Goal: Contribute content: Add original content to the website for others to see

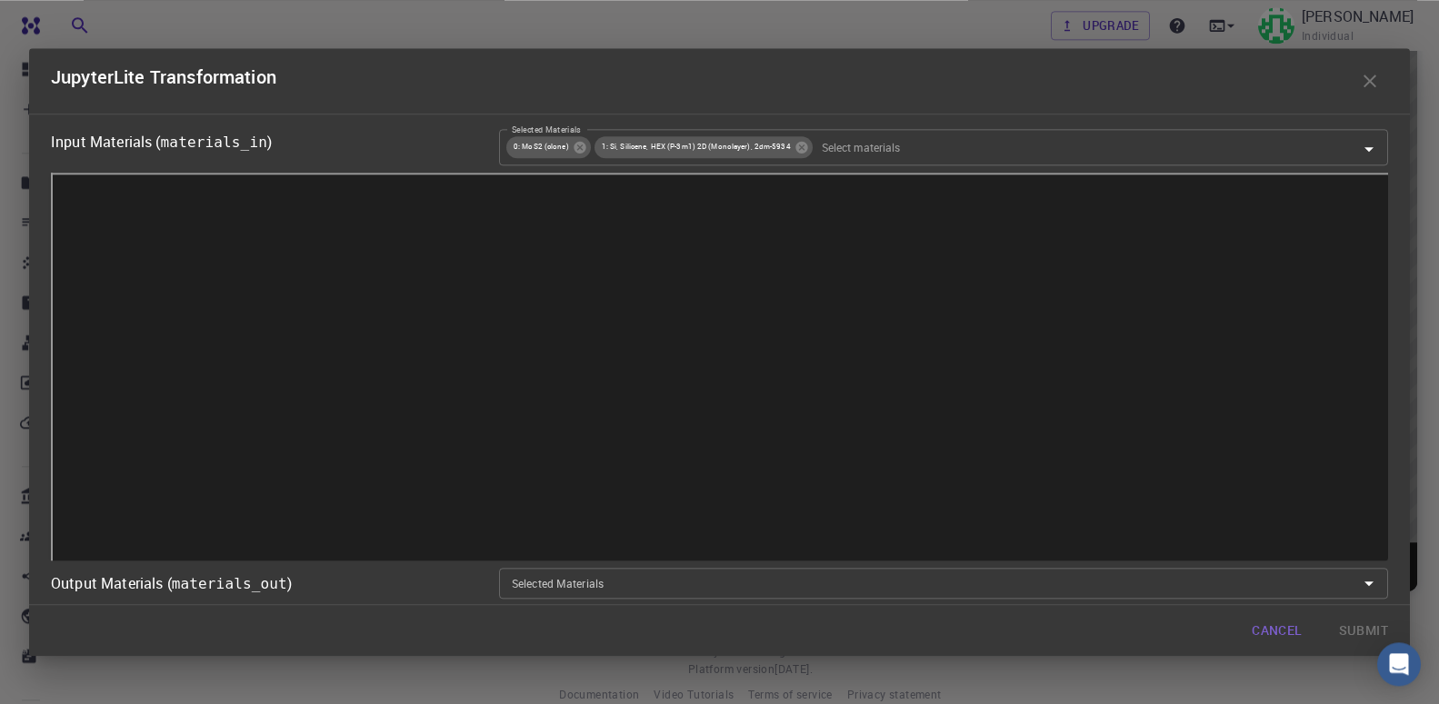
scroll to position [138, 0]
click at [1367, 72] on icon "button" at bounding box center [1370, 81] width 22 height 22
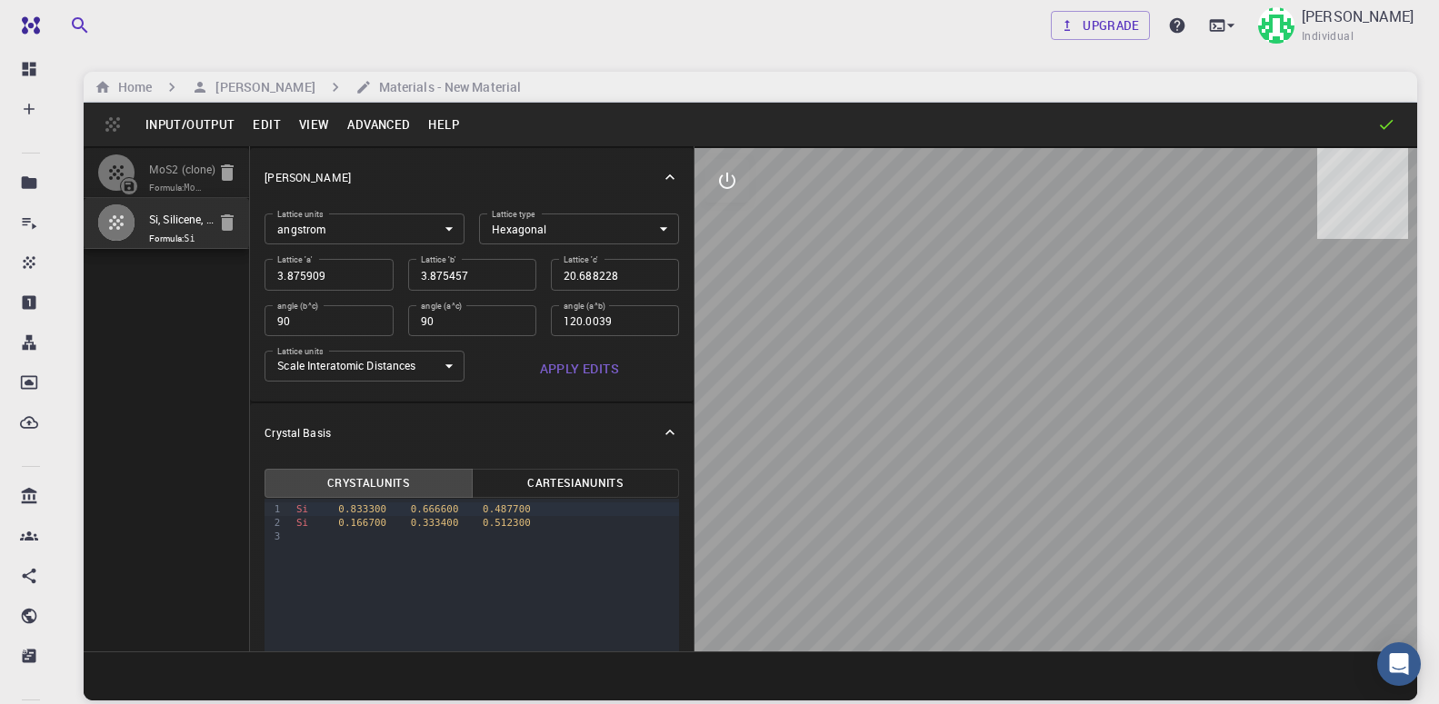
click at [373, 126] on button "Advanced" at bounding box center [378, 124] width 81 height 29
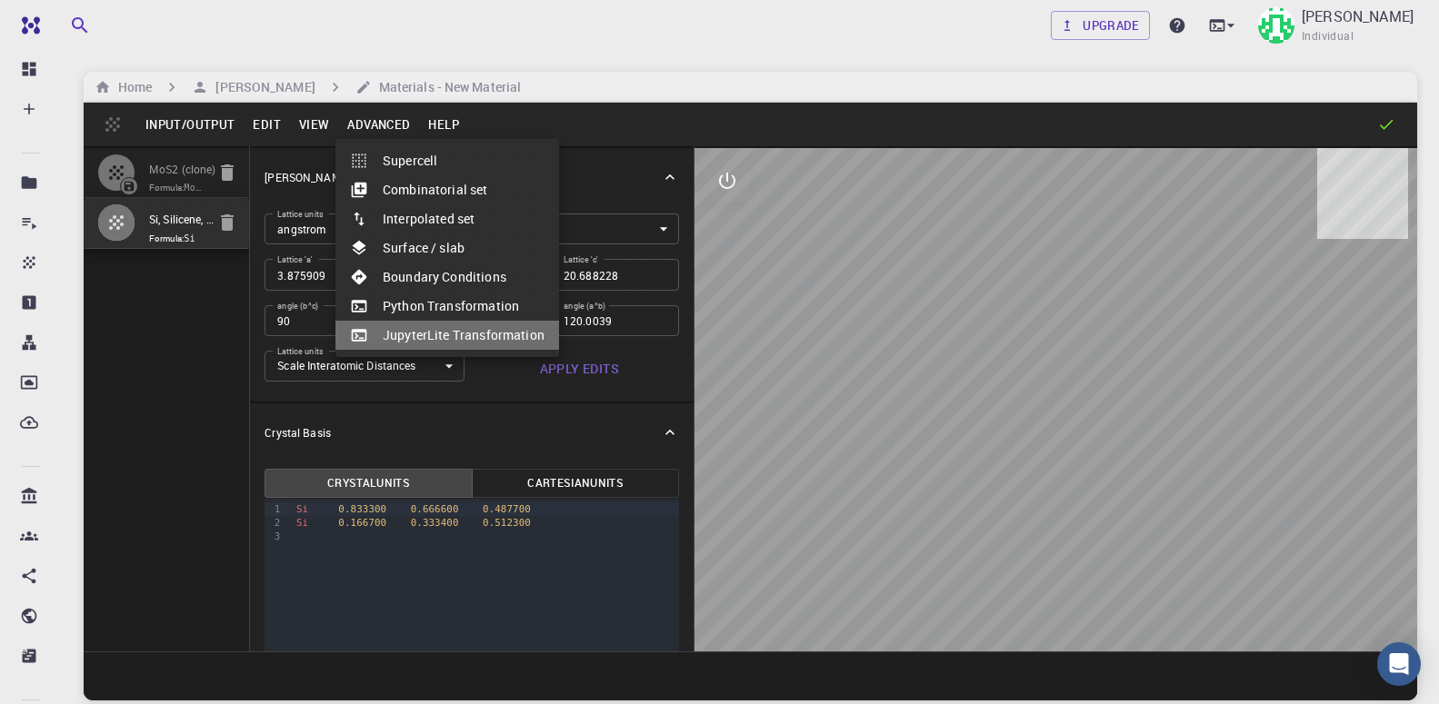
click at [433, 332] on li "JupyterLite Transformation" at bounding box center [447, 335] width 224 height 29
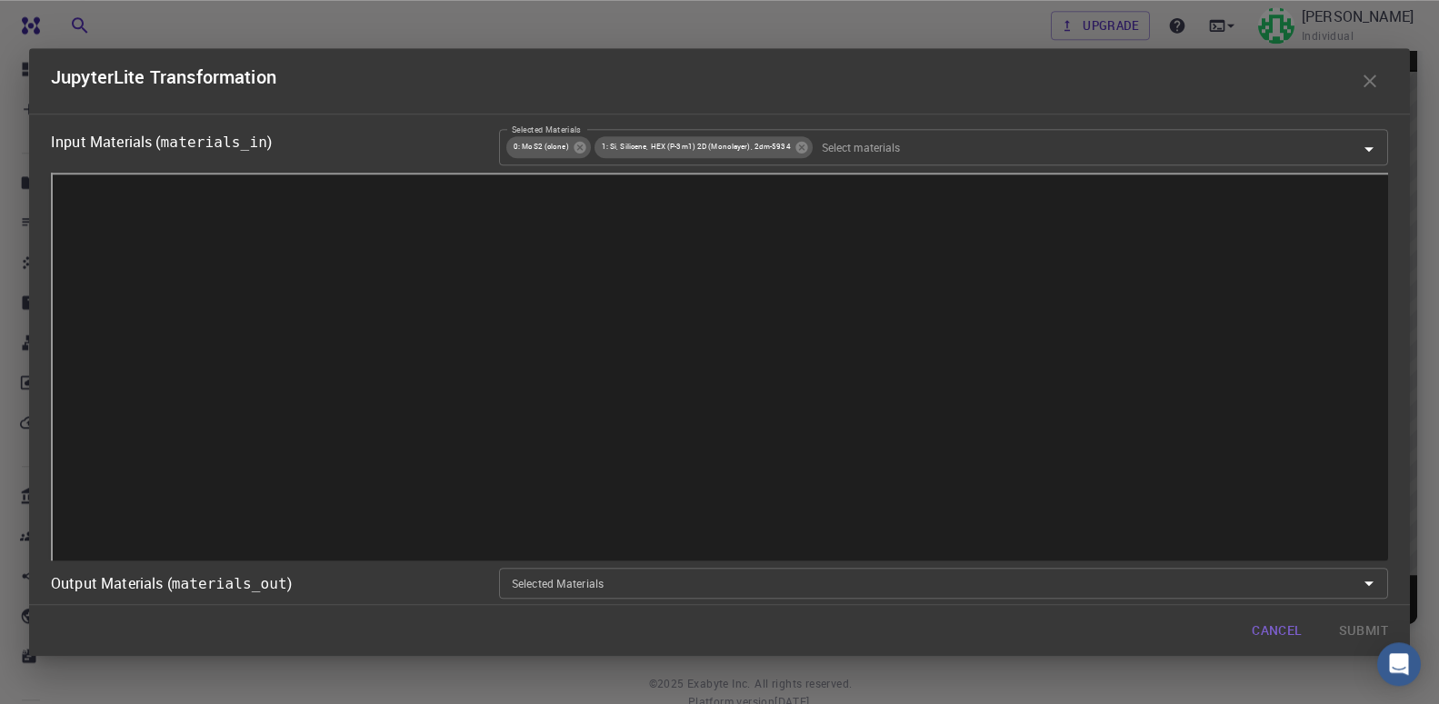
scroll to position [45, 0]
click at [1403, 89] on div "JupyterLite Transformation" at bounding box center [719, 80] width 1381 height 65
click at [1358, 86] on button "button" at bounding box center [1370, 81] width 36 height 36
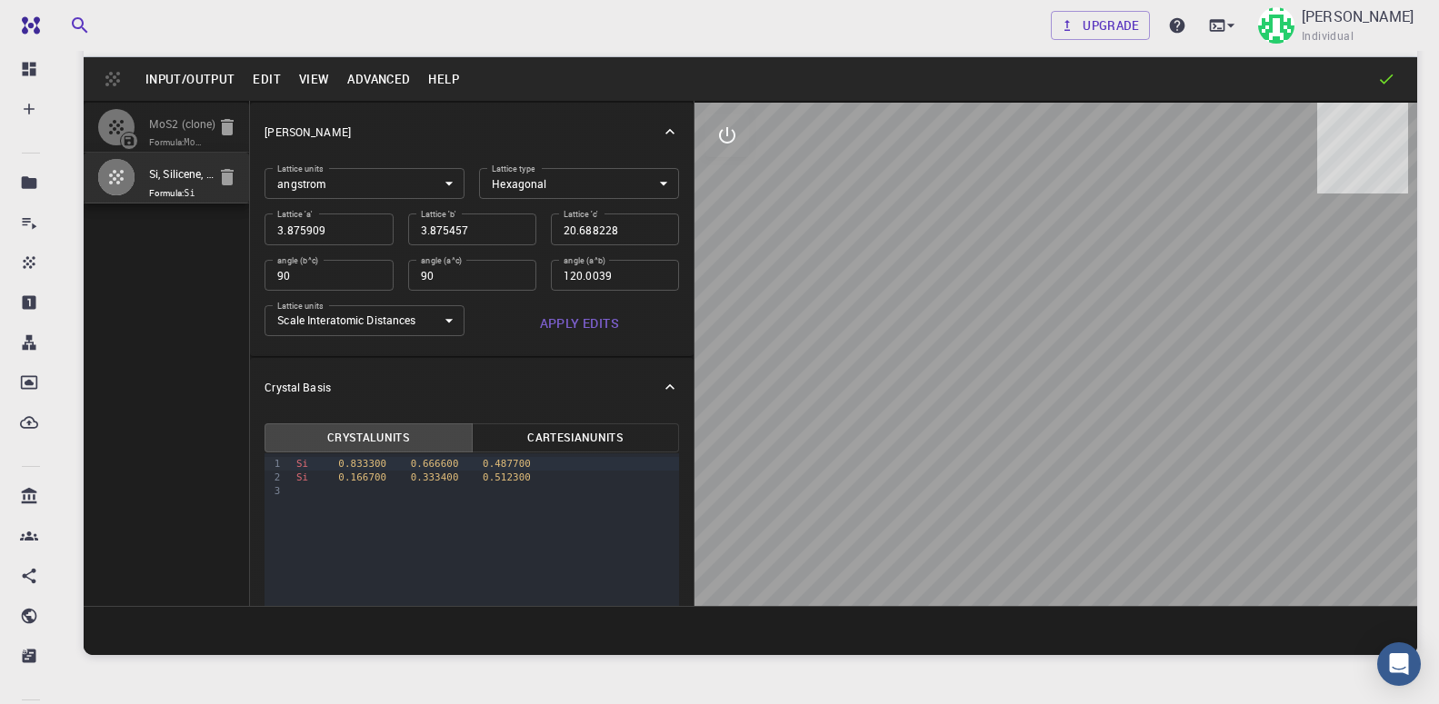
click at [387, 91] on button "Advanced" at bounding box center [378, 79] width 81 height 29
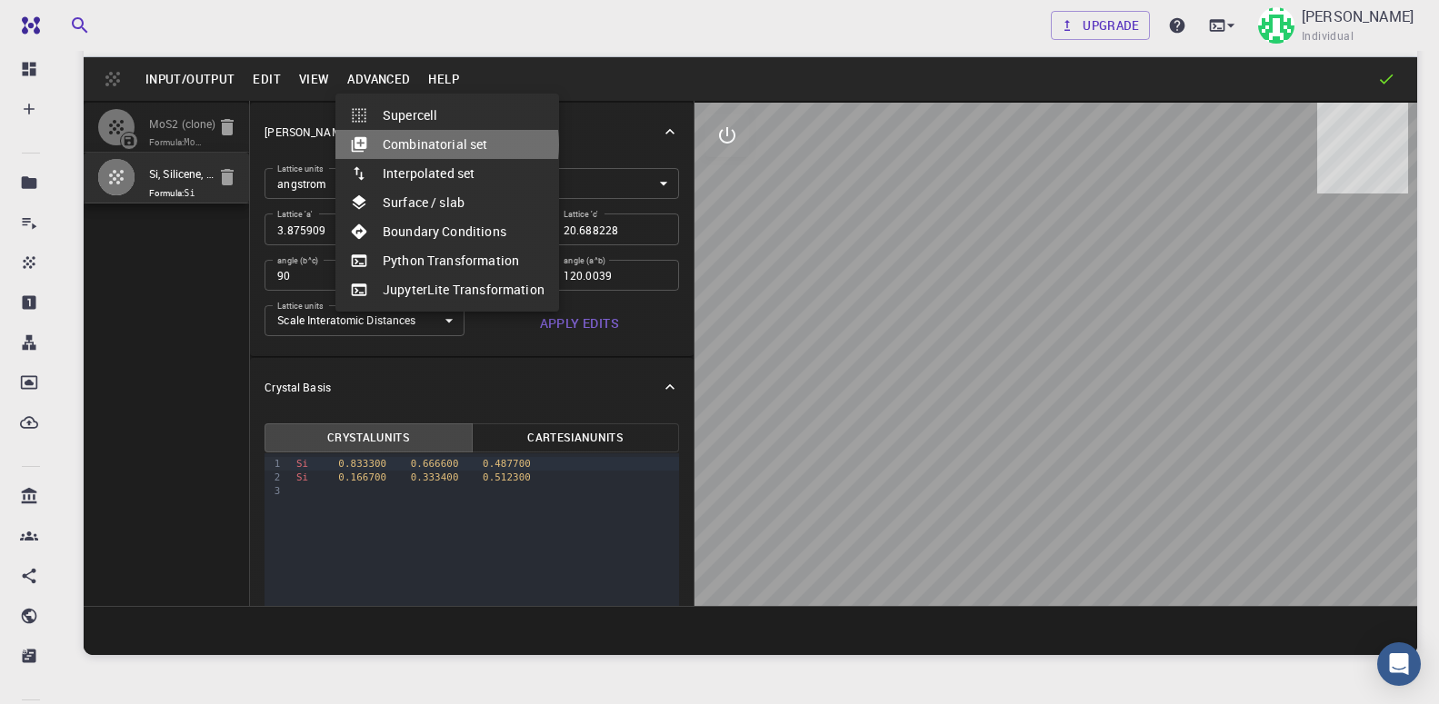
click at [435, 145] on li "Combinatorial set" at bounding box center [447, 144] width 224 height 29
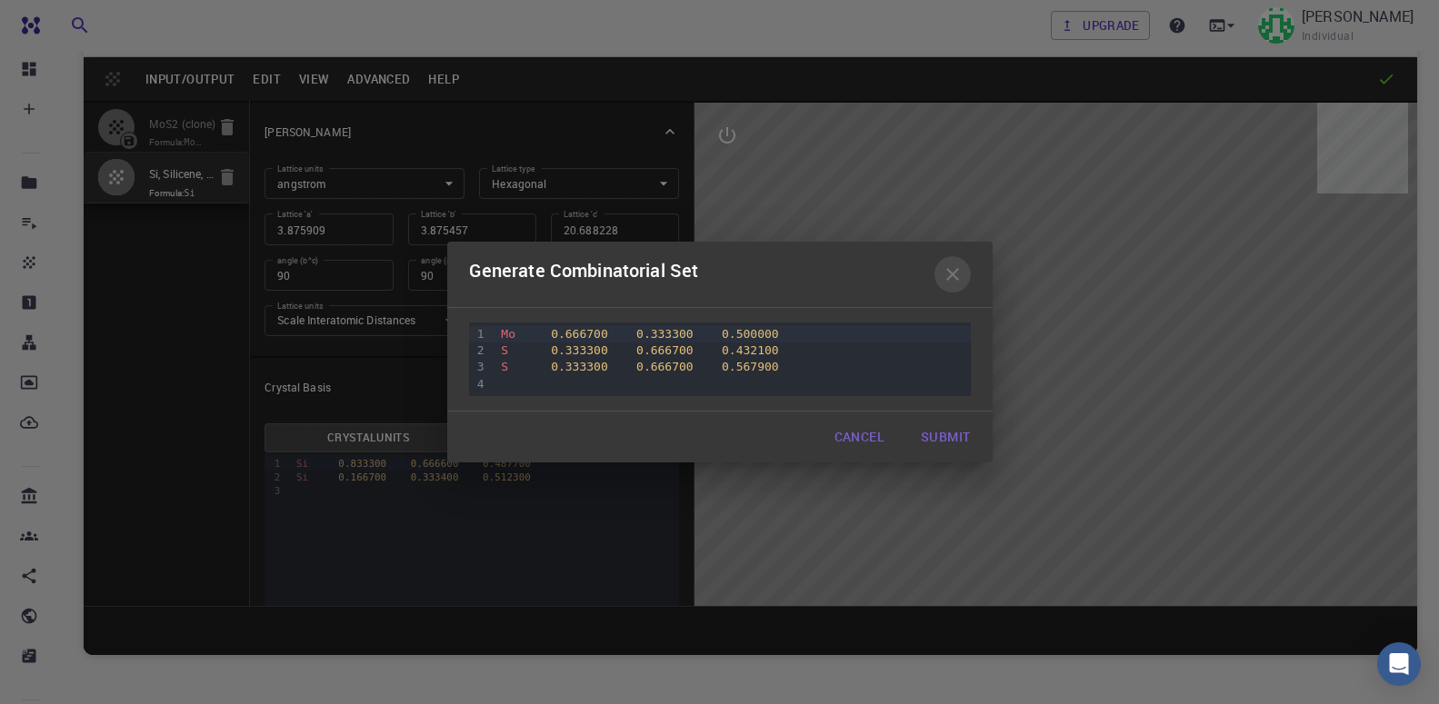
click at [955, 274] on icon "button" at bounding box center [953, 275] width 22 height 22
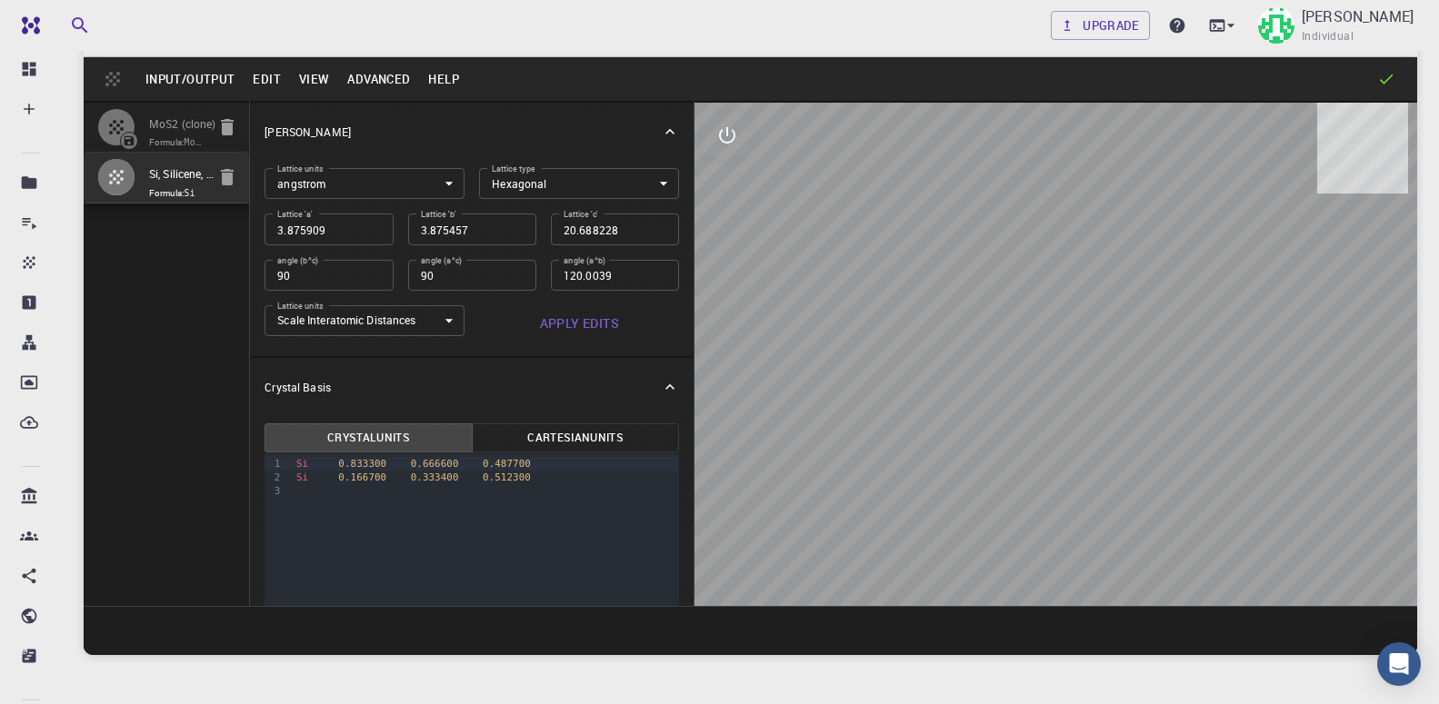
click at [372, 81] on button "Advanced" at bounding box center [378, 79] width 81 height 29
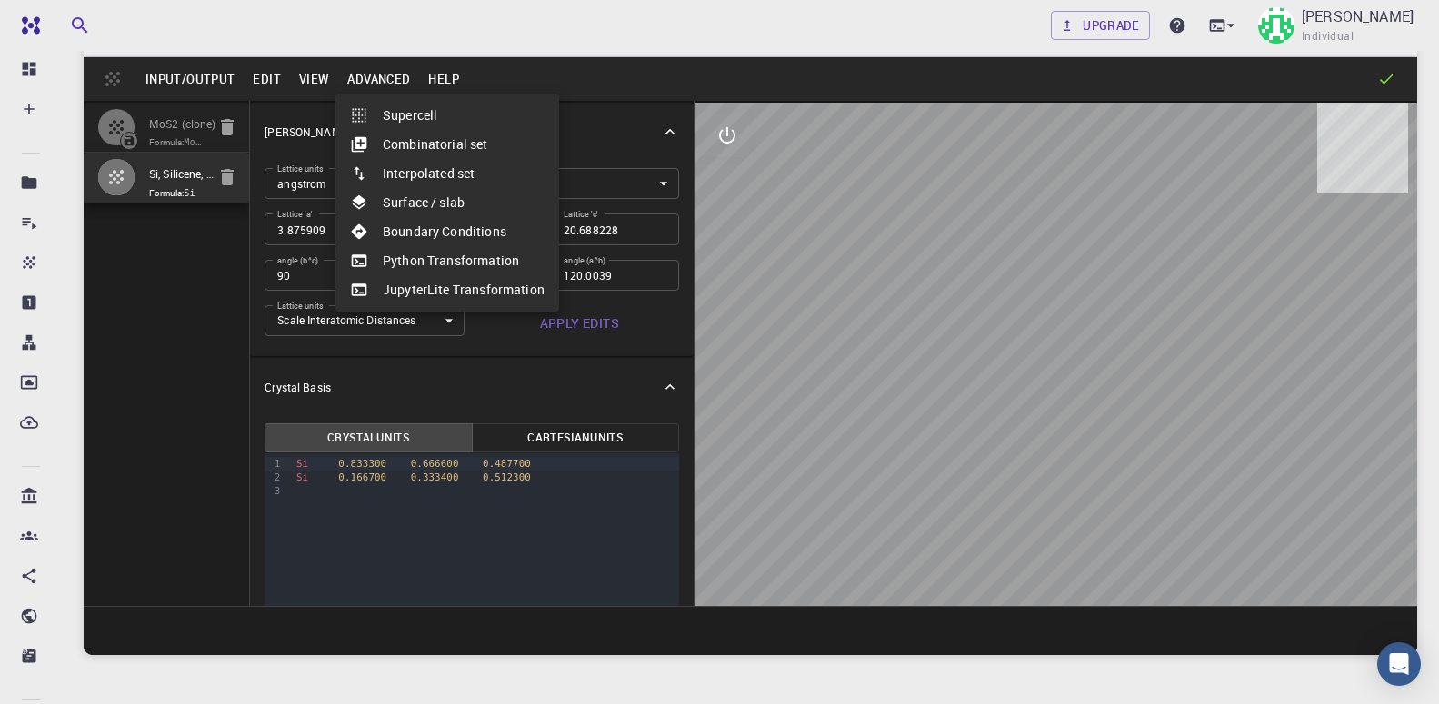
click at [477, 213] on li "Surface / slab" at bounding box center [447, 202] width 224 height 29
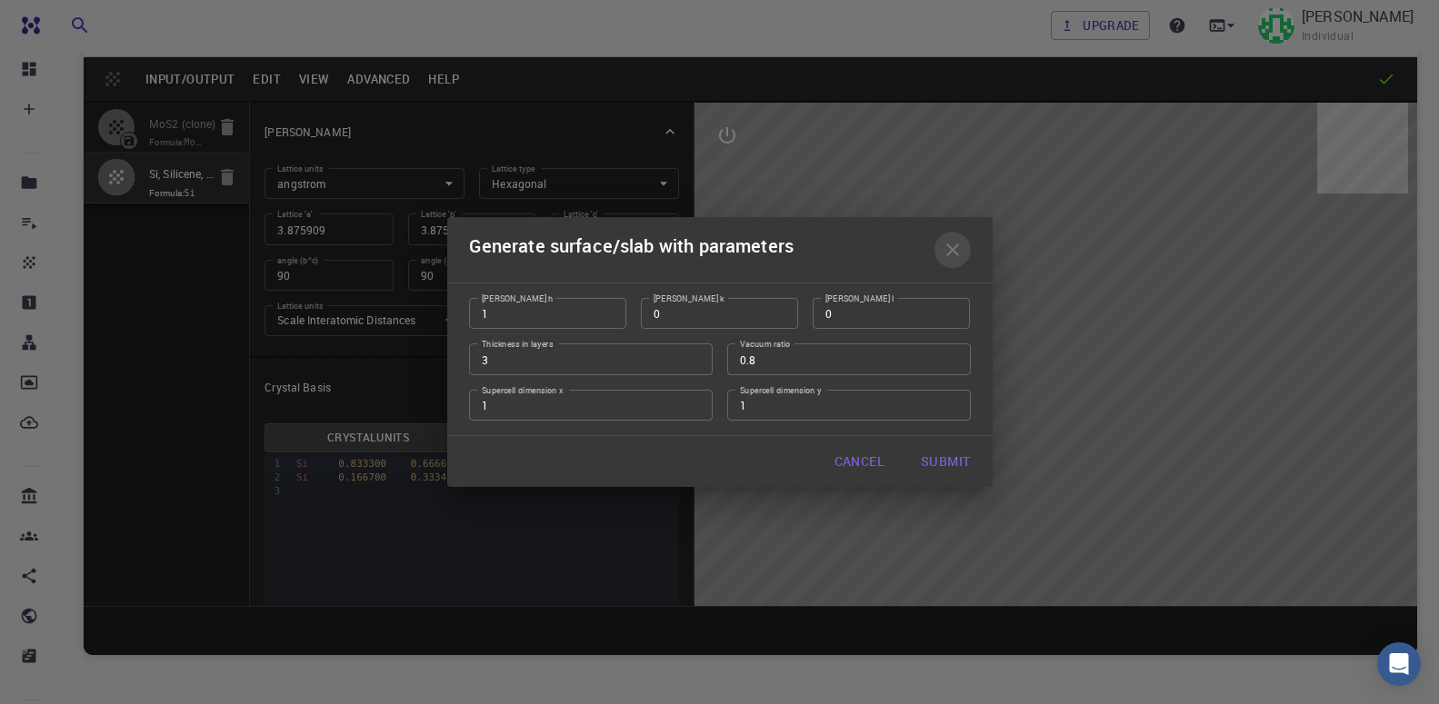
click at [960, 250] on icon "button" at bounding box center [953, 250] width 22 height 22
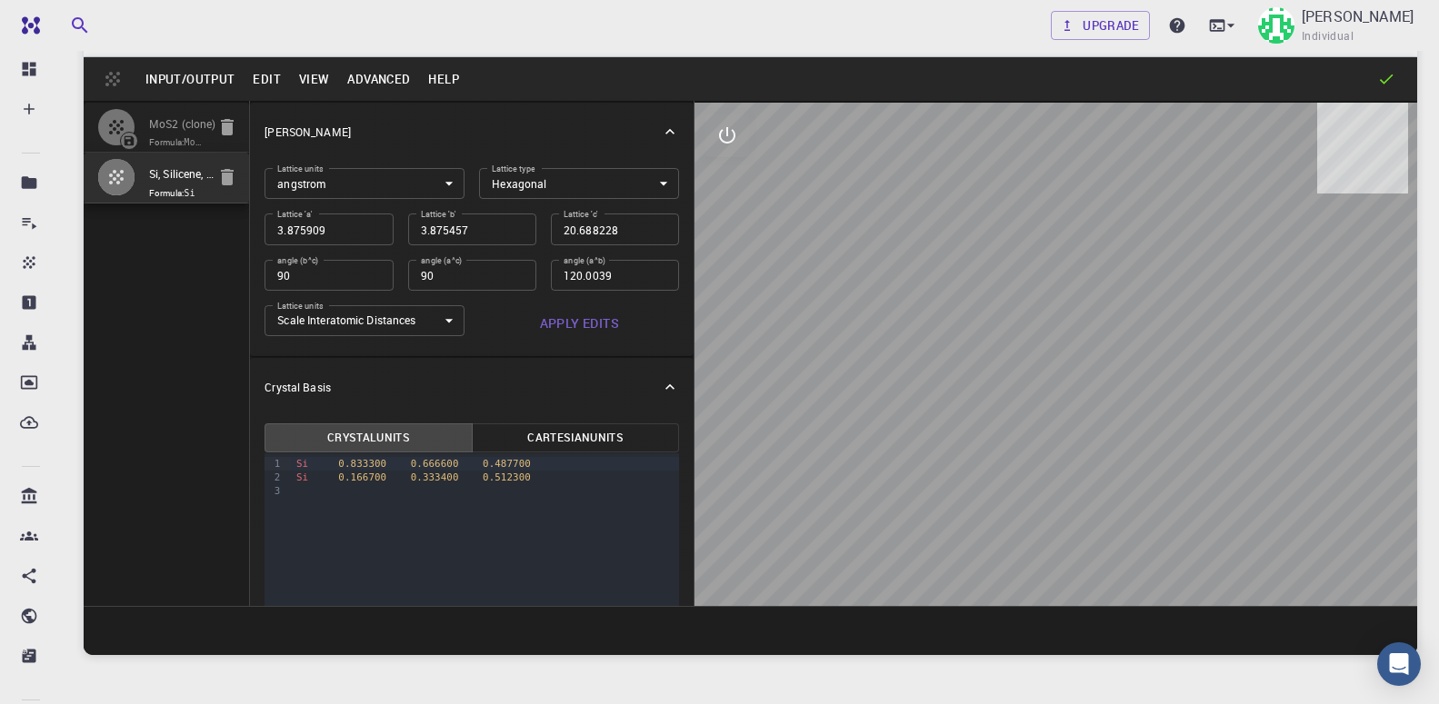
click at [379, 77] on button "Advanced" at bounding box center [378, 79] width 81 height 29
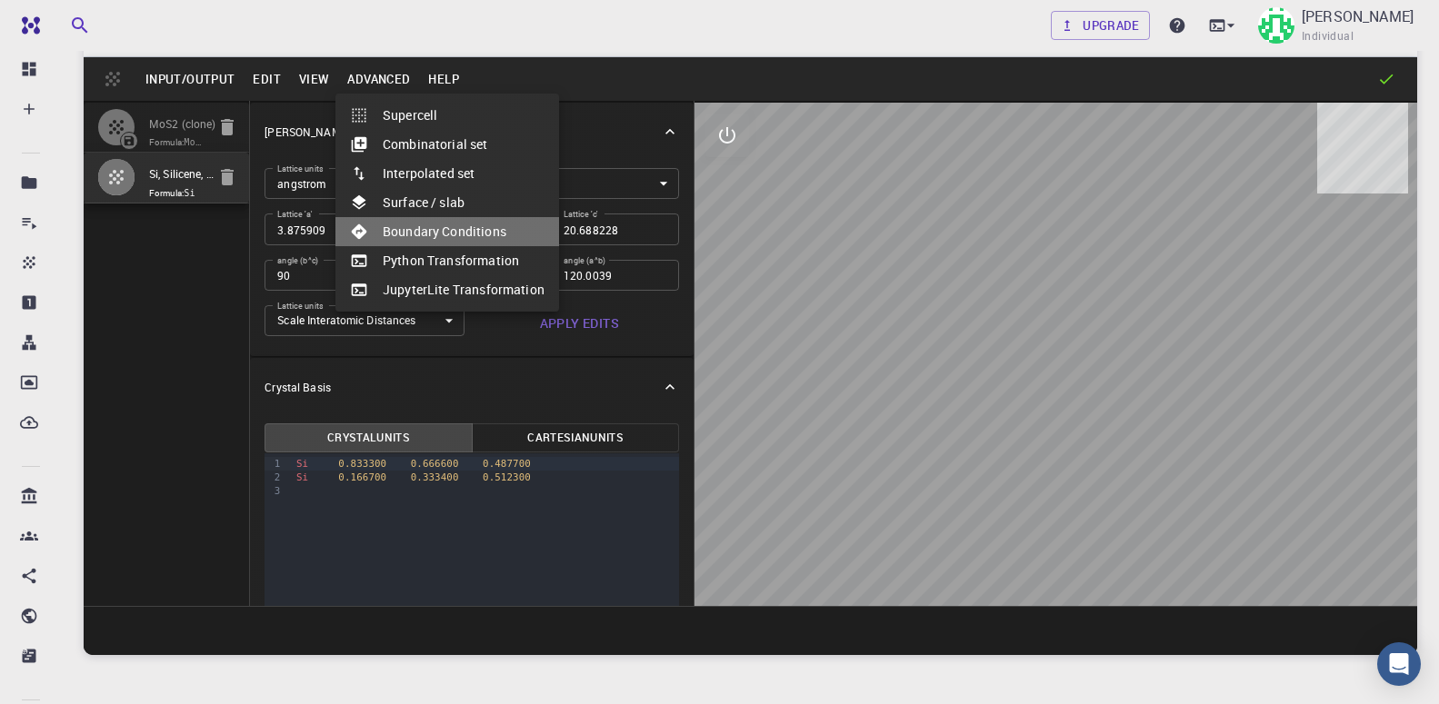
click at [466, 234] on li "Boundary Conditions" at bounding box center [447, 231] width 224 height 29
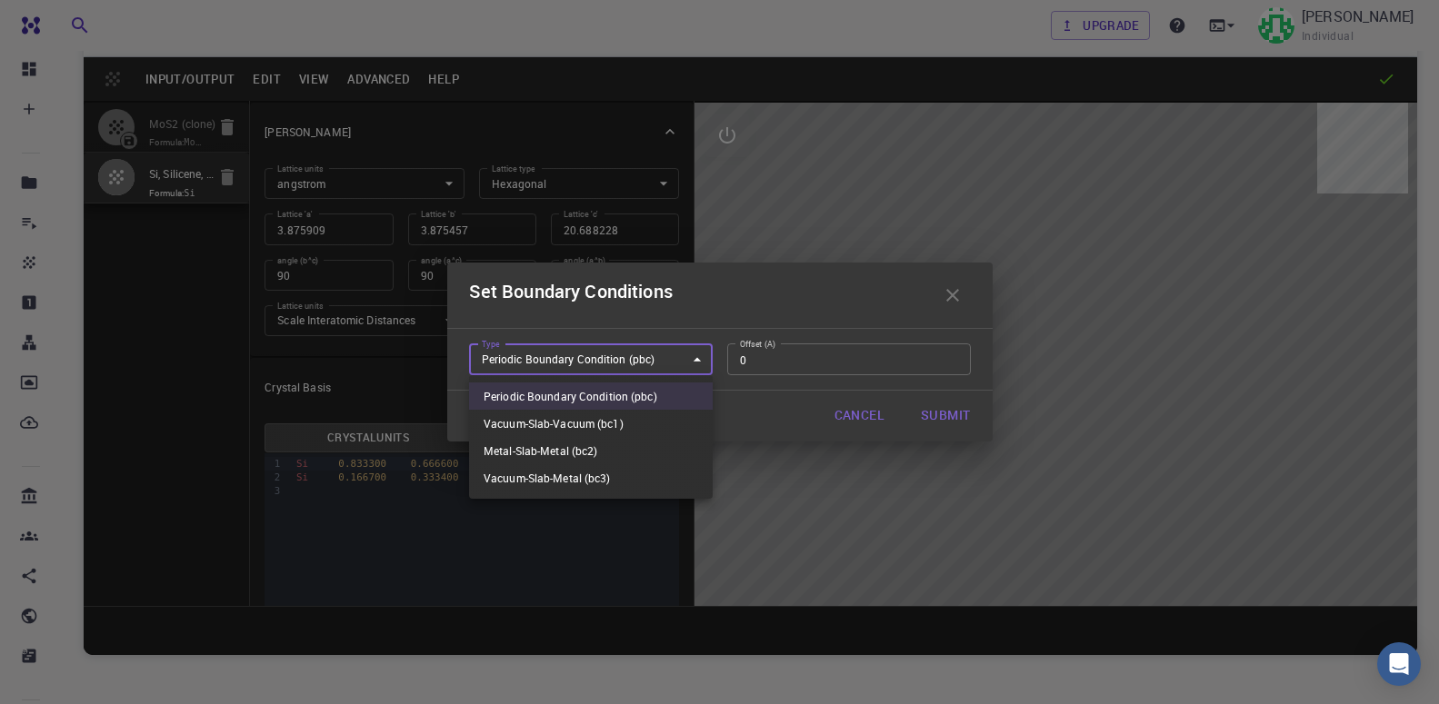
click at [689, 355] on body "Free Dashboard Create New Job New Material Create Material Upload File Import f…" at bounding box center [719, 376] width 1439 height 843
click at [690, 355] on div at bounding box center [719, 352] width 1439 height 704
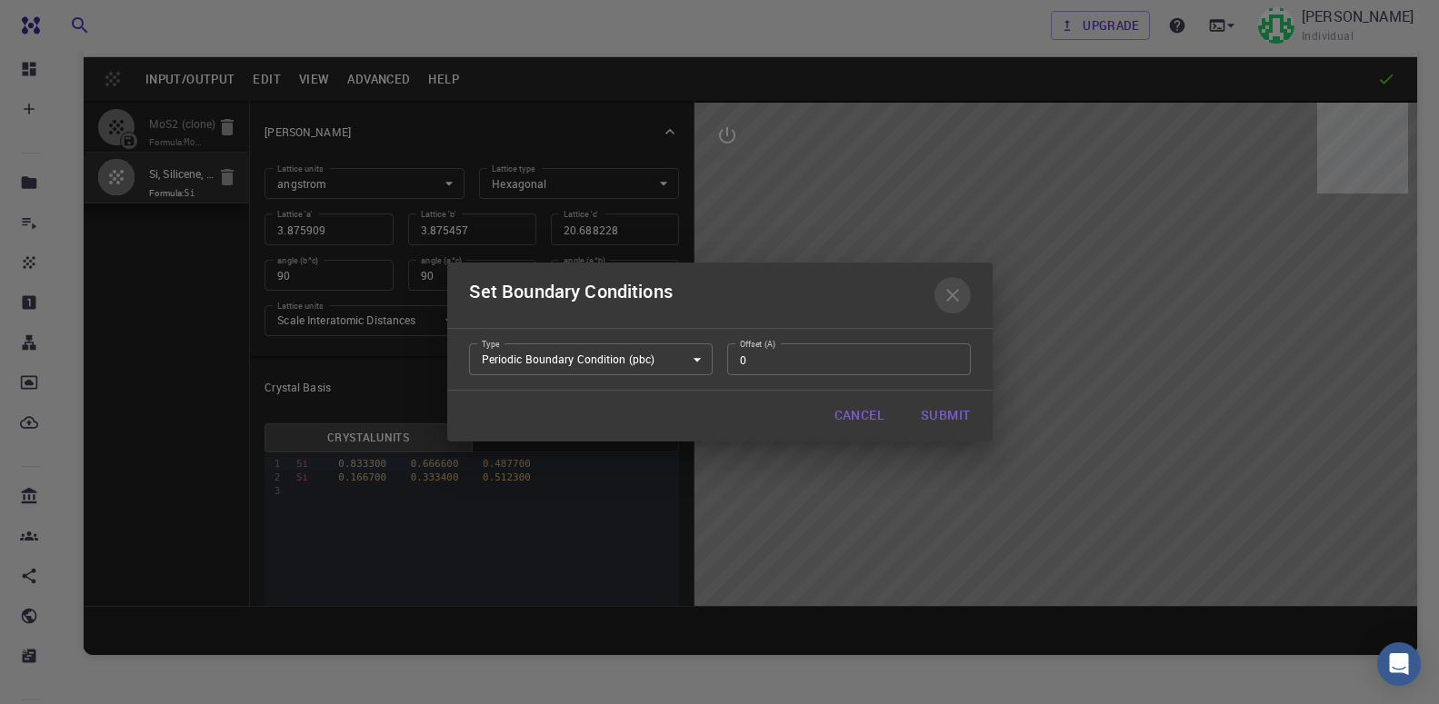
click at [959, 290] on icon "button" at bounding box center [953, 296] width 22 height 22
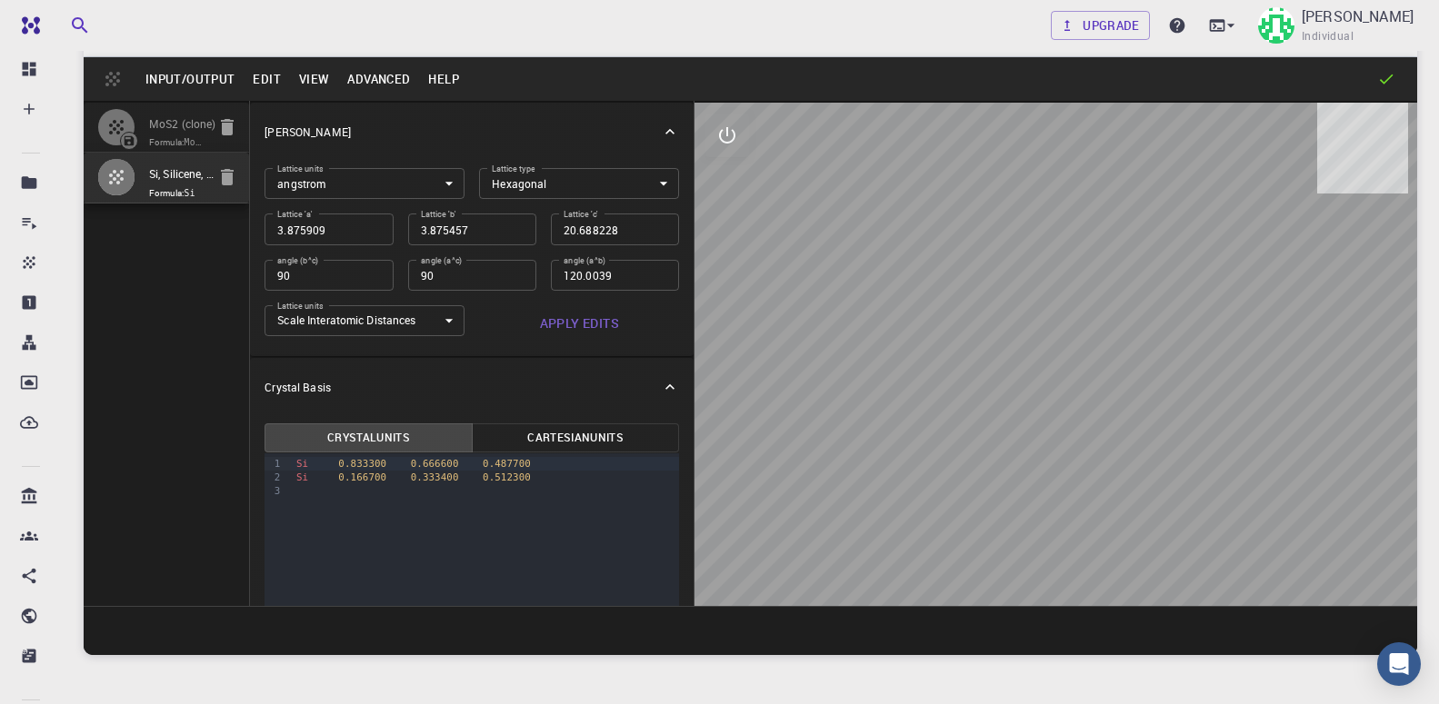
click at [349, 71] on button "Advanced" at bounding box center [378, 79] width 81 height 29
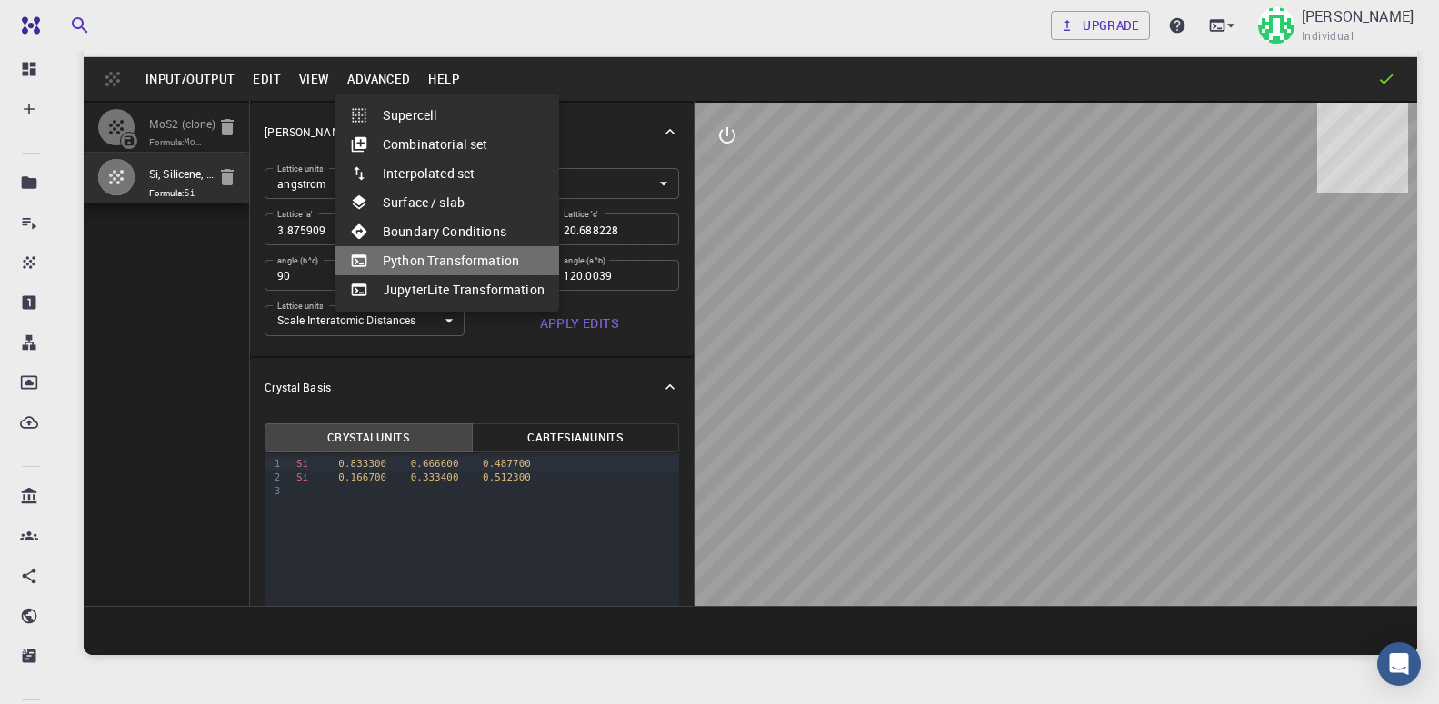
click at [487, 268] on li "Python Transformation" at bounding box center [447, 260] width 224 height 29
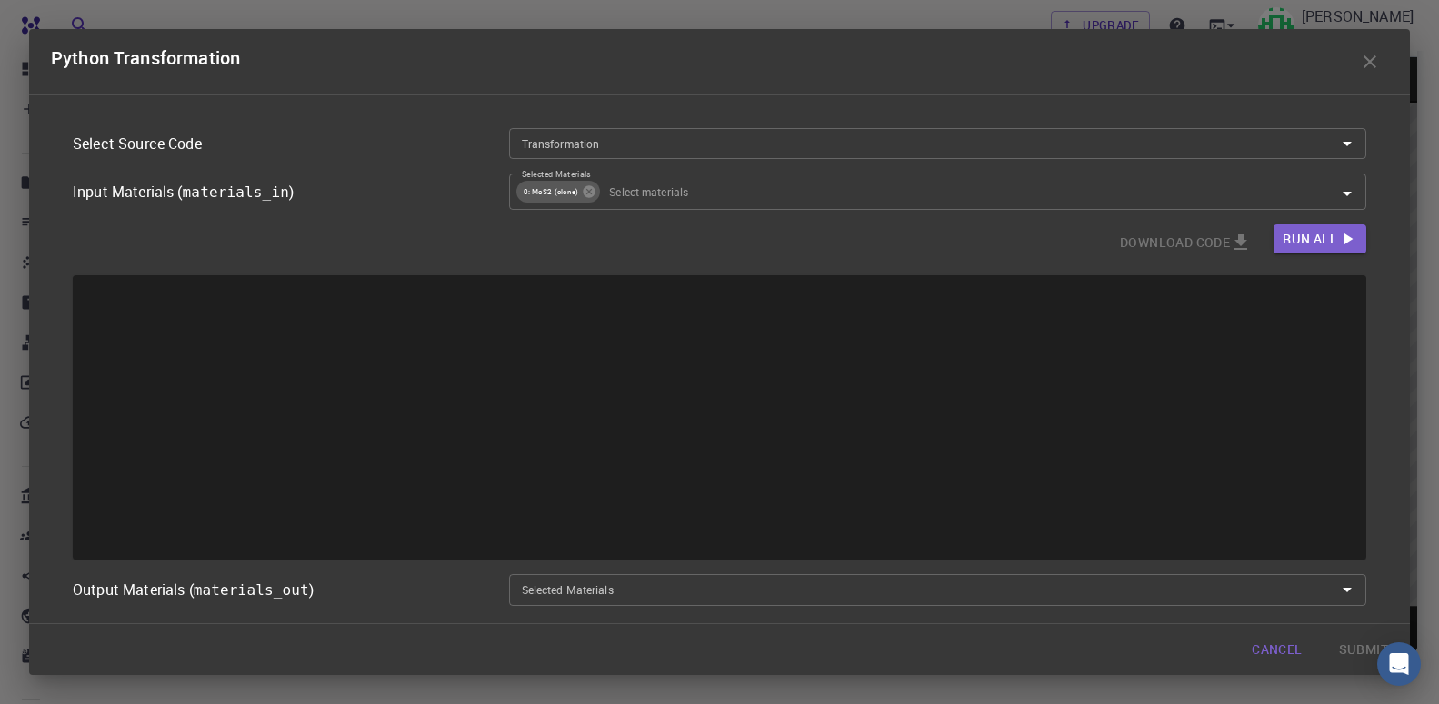
type input "Place a 2D material Layer on a Surface."
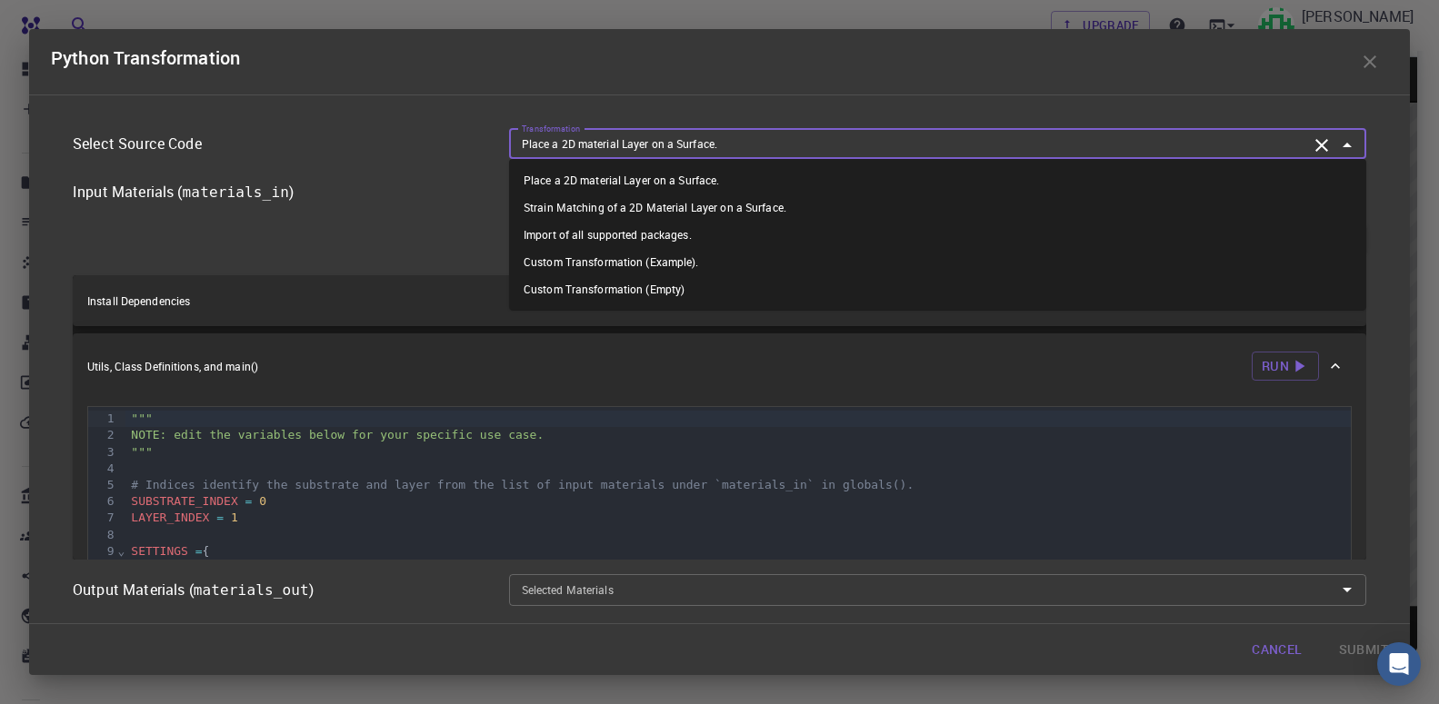
click at [1121, 151] on input "Place a 2D material Layer on a Surface." at bounding box center [910, 144] width 793 height 20
click at [713, 175] on li "Place a 2D material Layer on a Surface." at bounding box center [937, 179] width 857 height 27
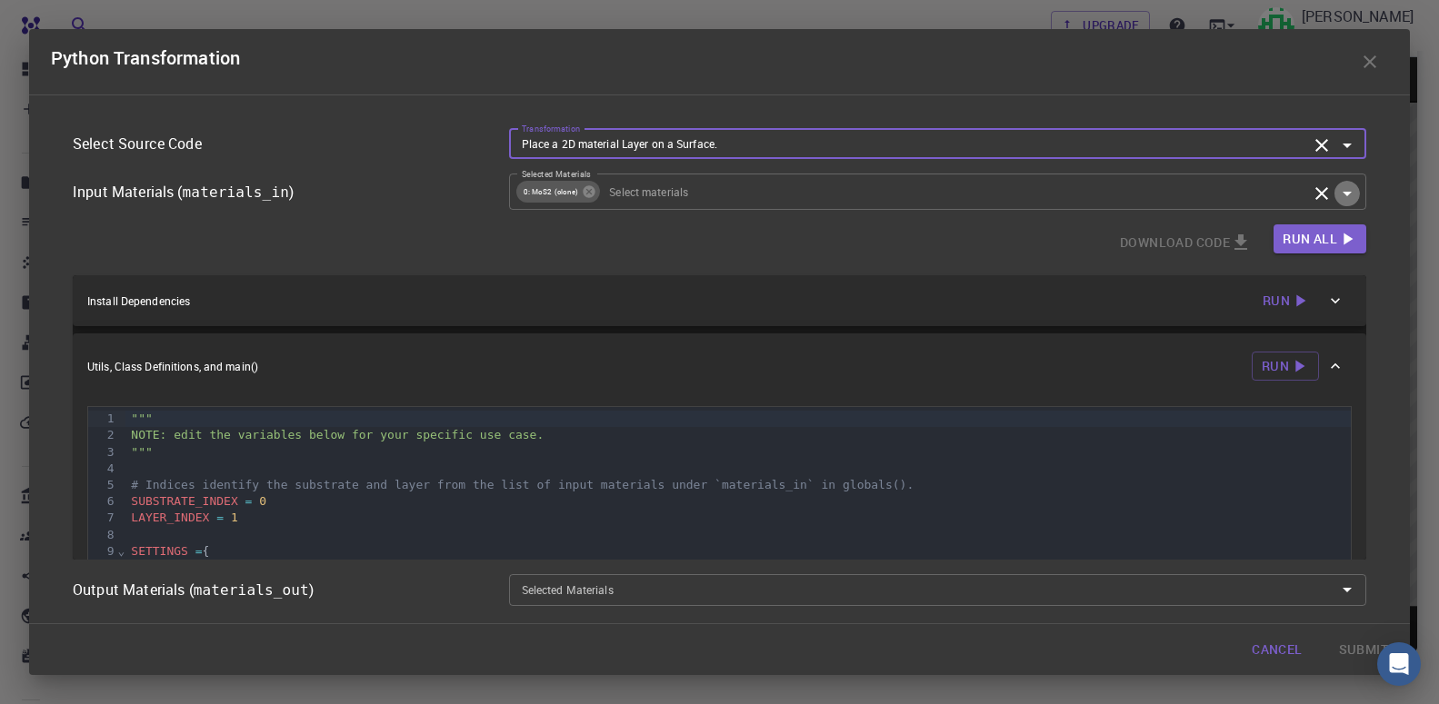
click at [1353, 191] on icon "Open" at bounding box center [1347, 194] width 22 height 22
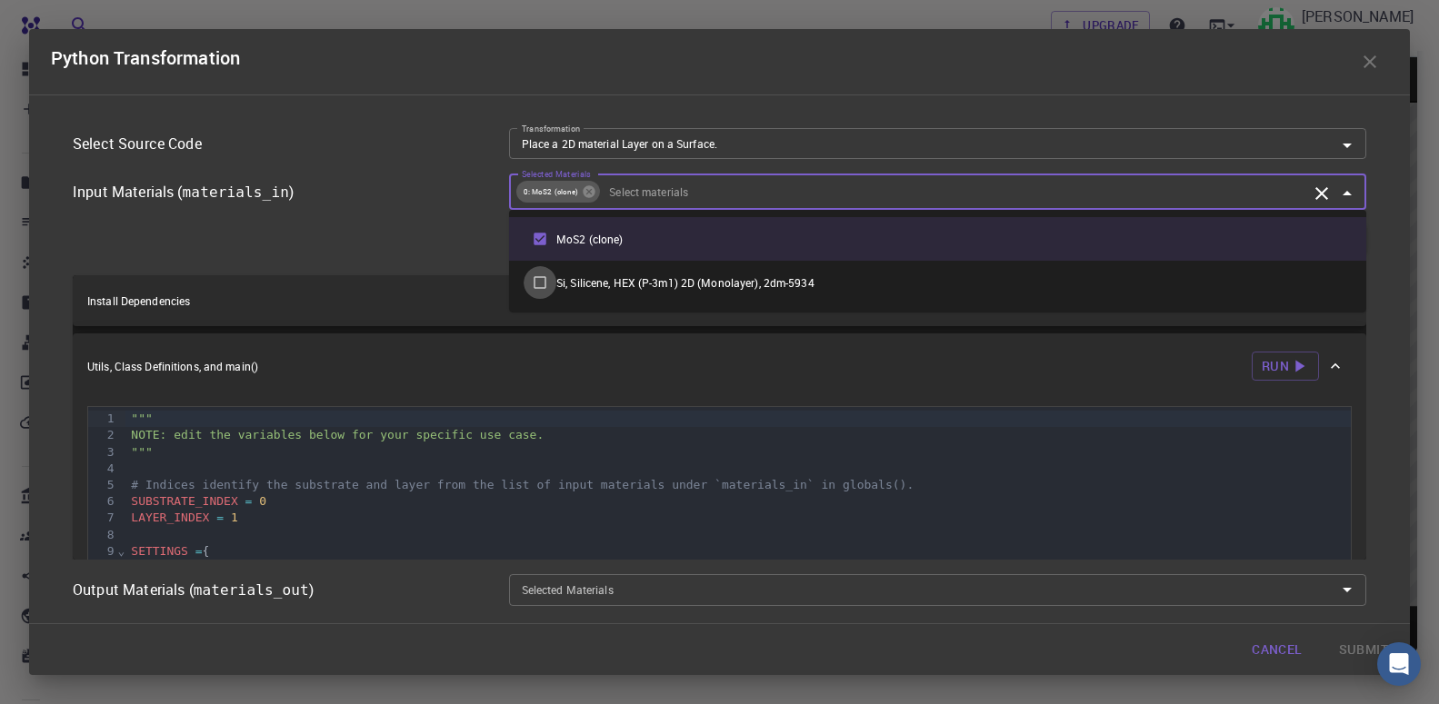
click at [546, 282] on input "checkbox" at bounding box center [540, 282] width 33 height 33
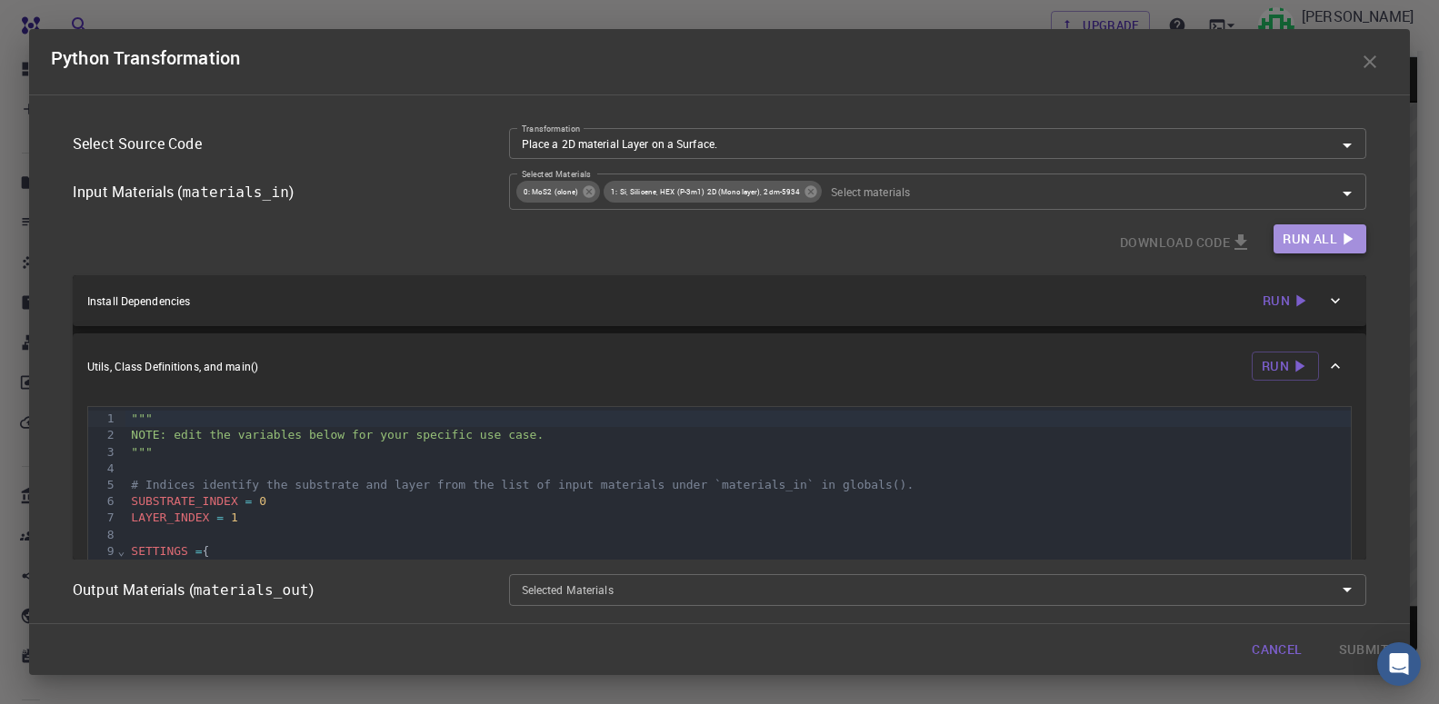
click at [1307, 238] on span "Run All" at bounding box center [1310, 239] width 55 height 23
click at [1343, 594] on icon "Open" at bounding box center [1347, 595] width 9 height 5
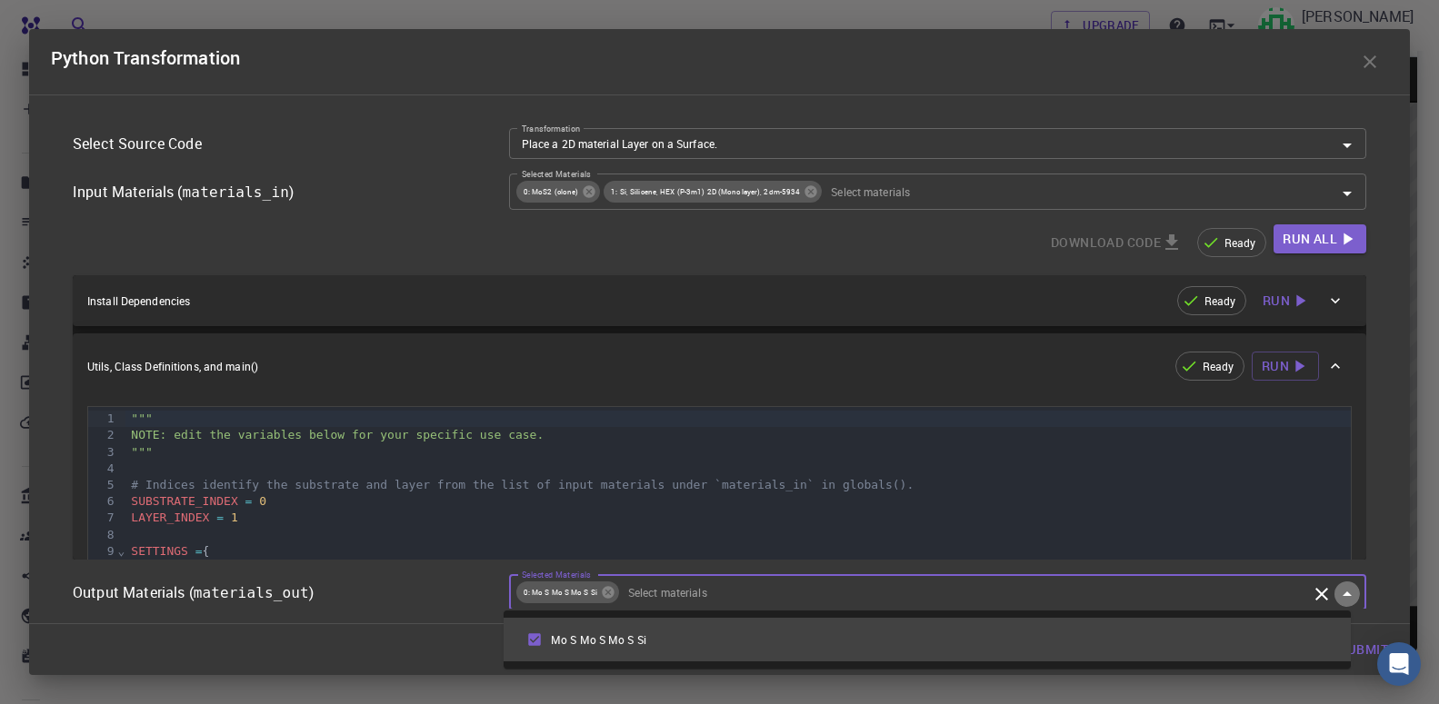
click at [1336, 594] on icon "Close" at bounding box center [1347, 595] width 22 height 22
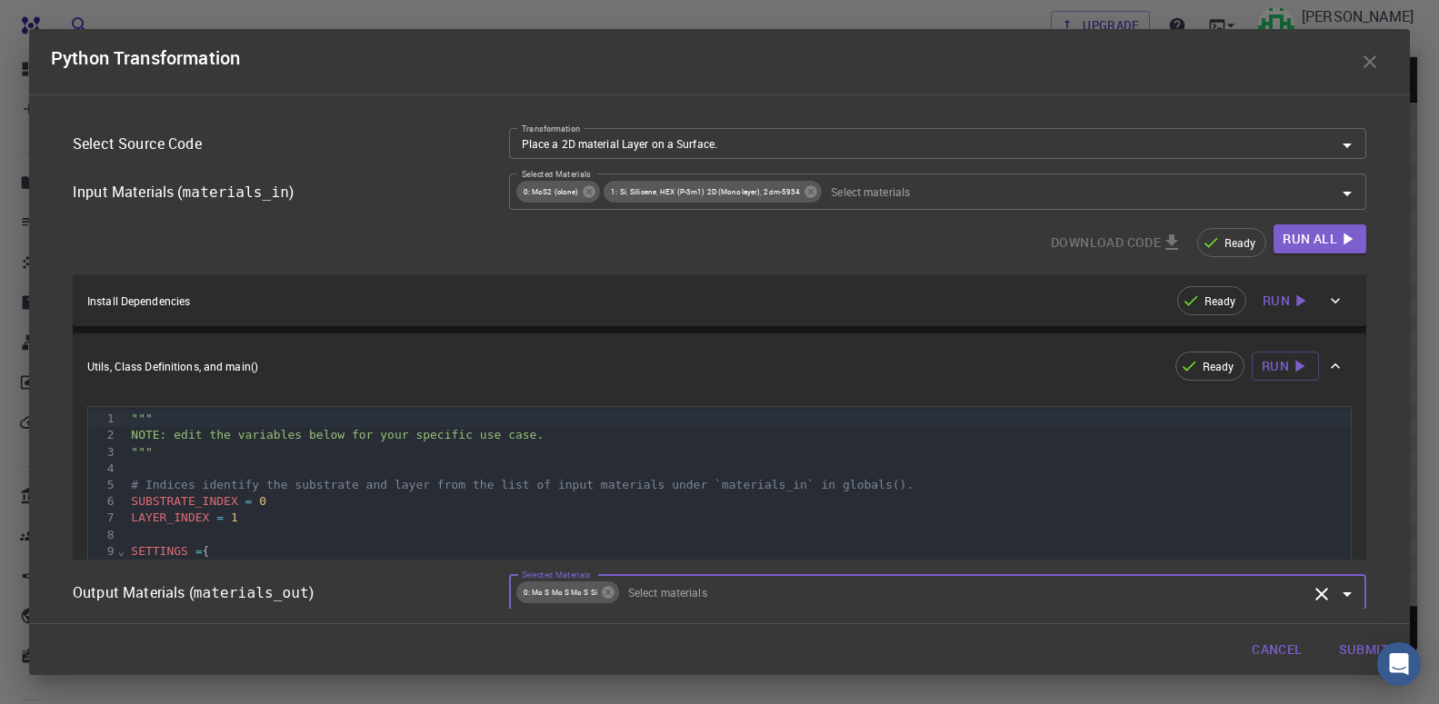
click at [553, 594] on span "0: Mo S Mo S Mo S Si" at bounding box center [560, 592] width 88 height 15
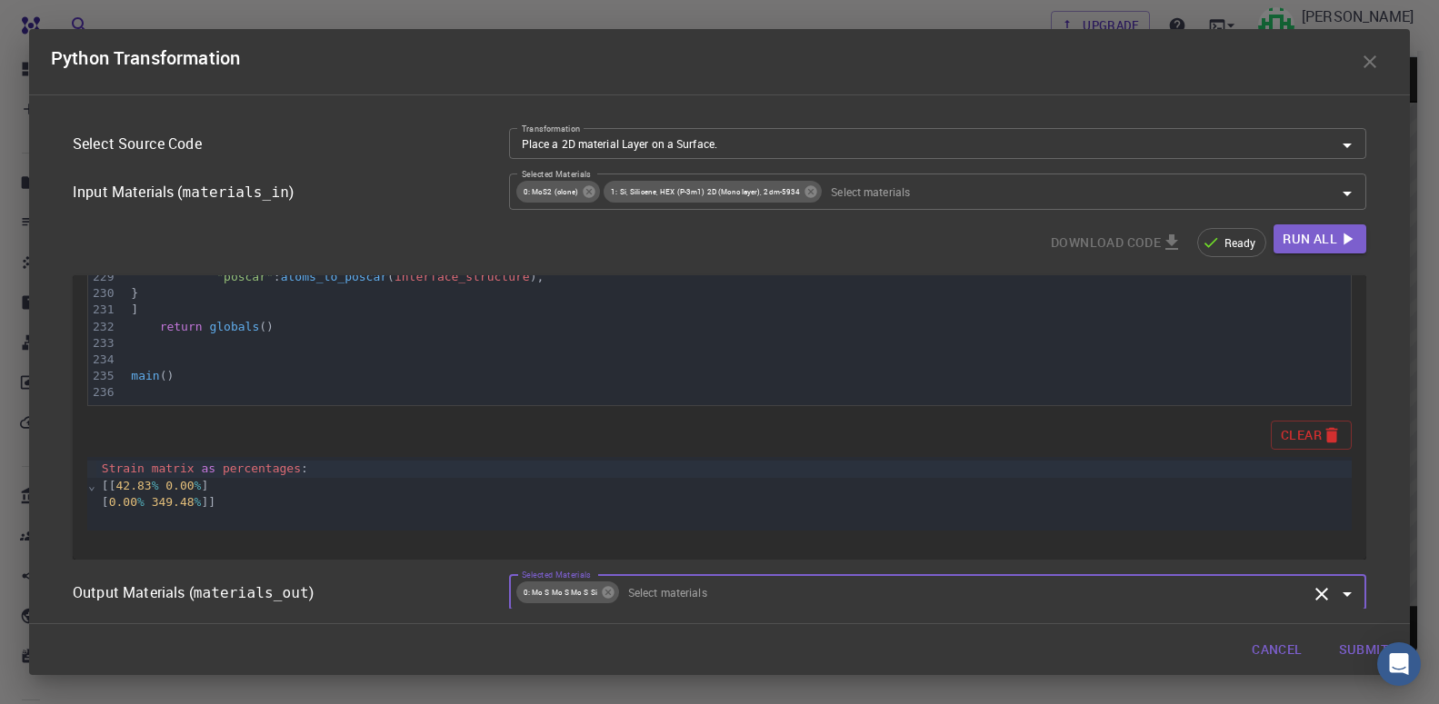
scroll to position [2, 0]
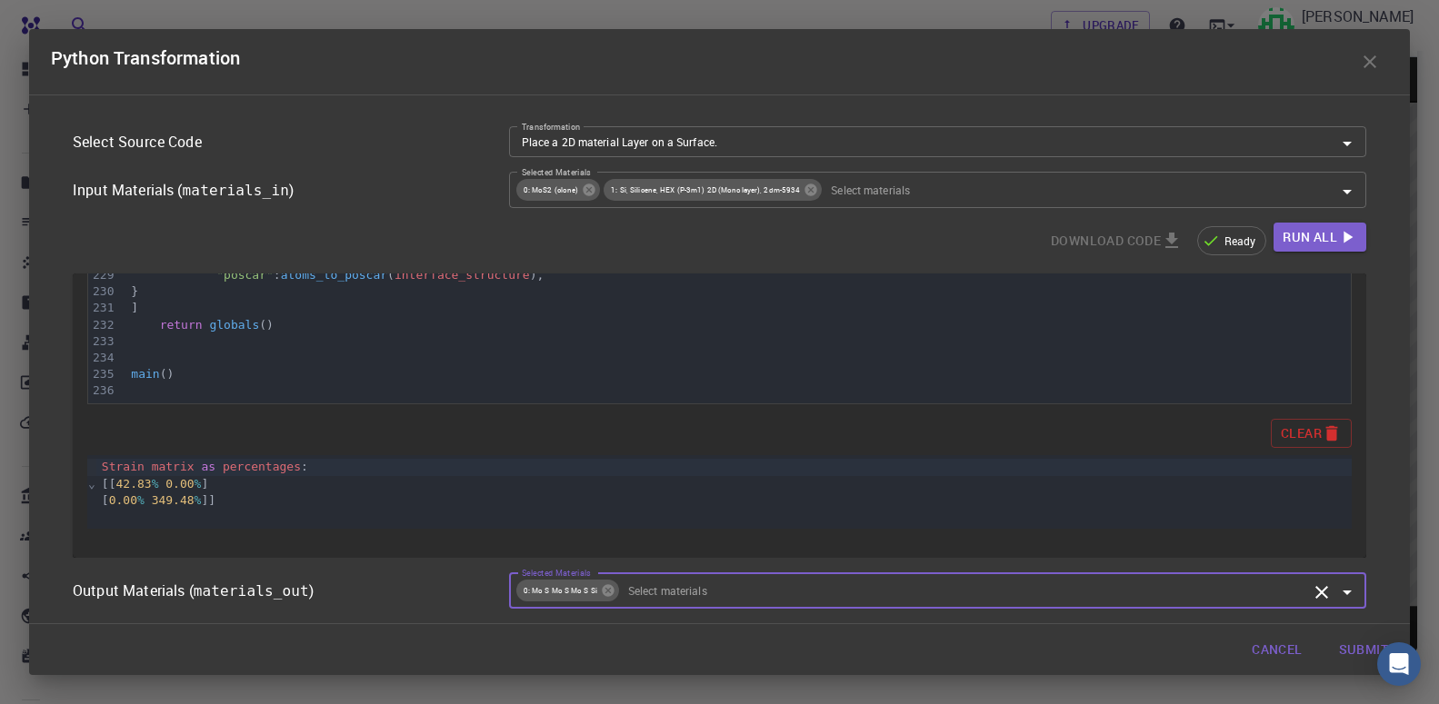
click at [1336, 591] on icon "Open" at bounding box center [1347, 593] width 22 height 22
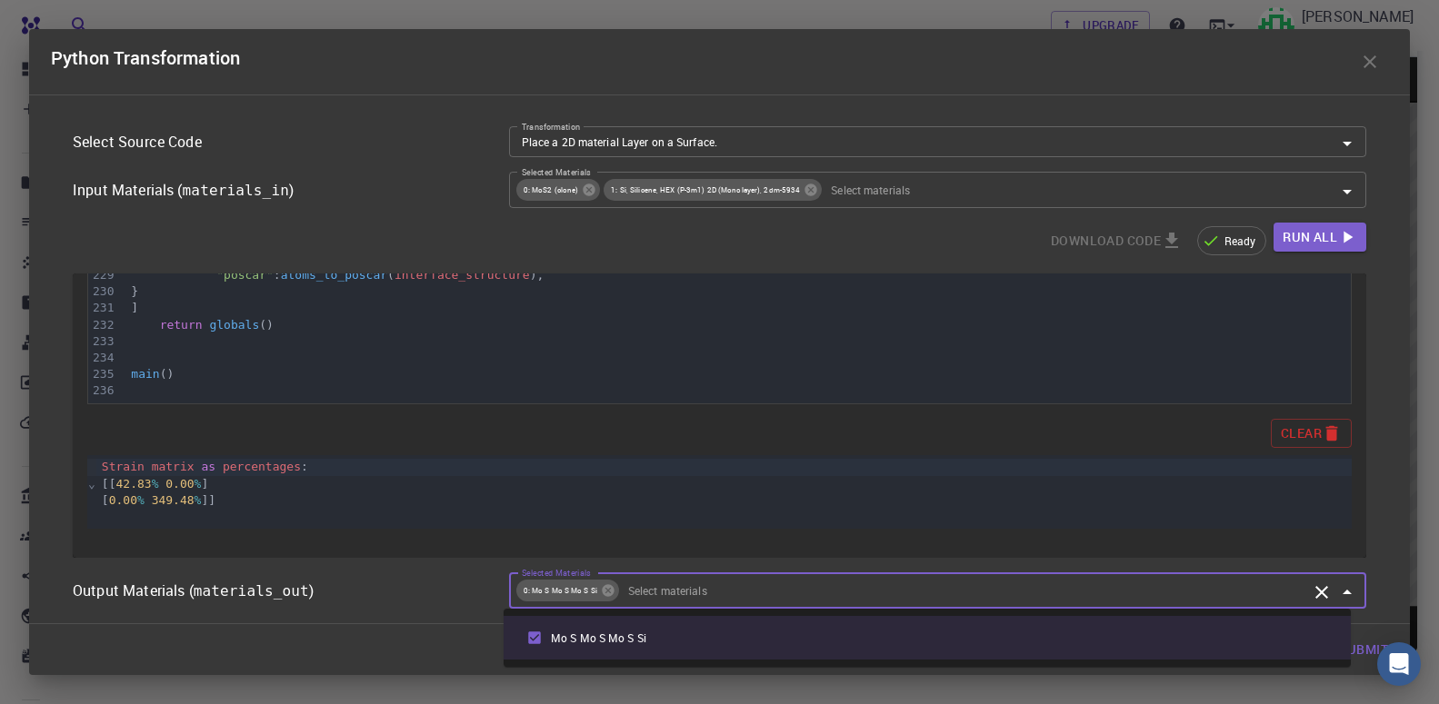
click at [579, 634] on li "Mo S Mo S Mo S Si" at bounding box center [927, 638] width 847 height 44
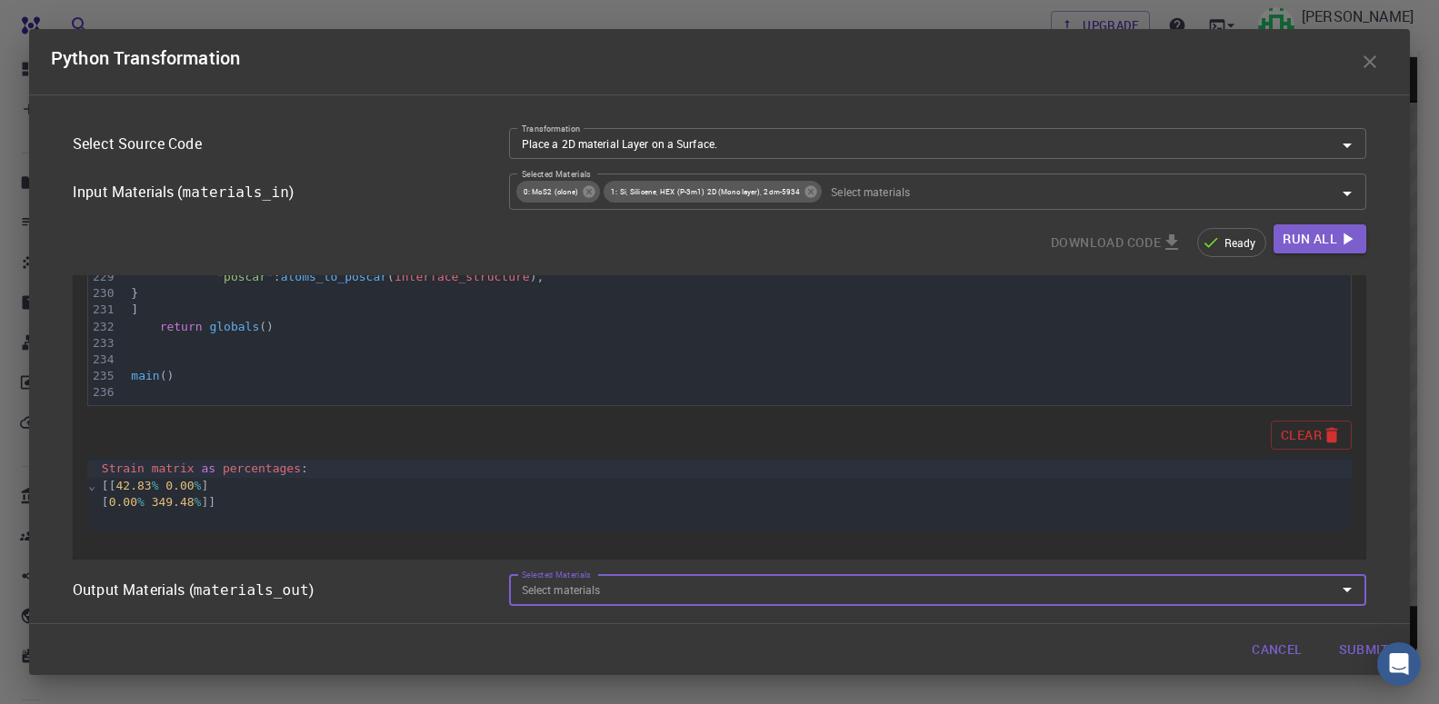
scroll to position [0, 0]
click at [729, 194] on span "1: Si, Silicene, HEX (P-3m1) 2D (Monolayer), 2dm-5934" at bounding box center [706, 192] width 204 height 15
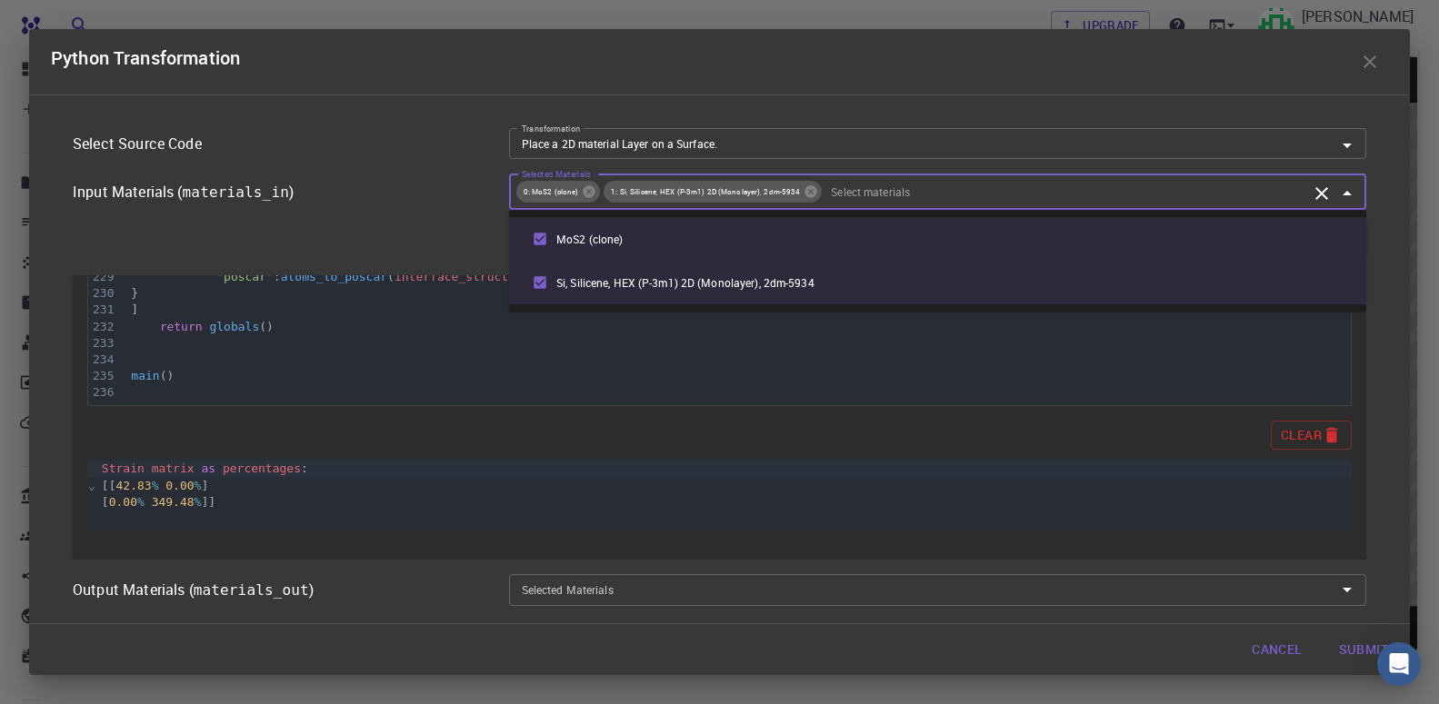
click at [948, 192] on input "Selected Materials" at bounding box center [1066, 192] width 484 height 20
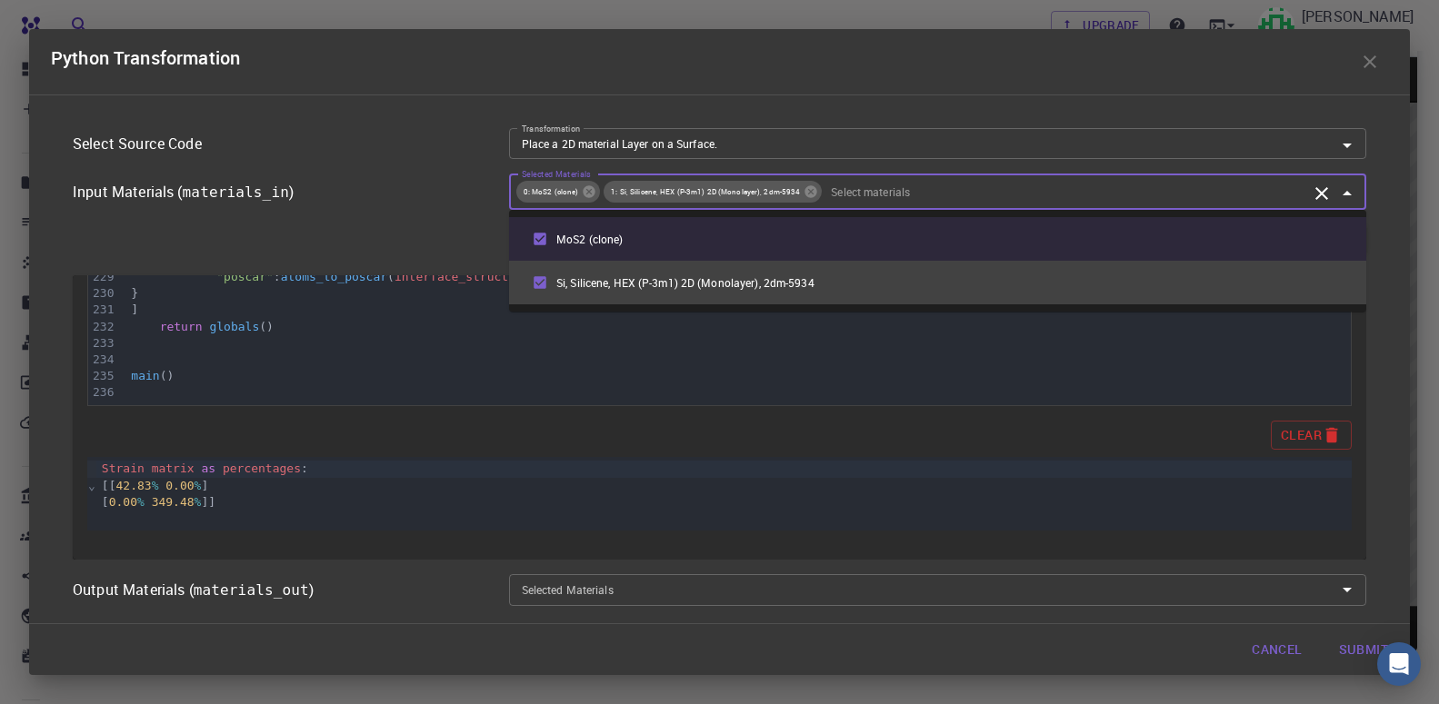
click at [796, 273] on li "Si, Silicene, HEX (P-3m1) 2D (Monolayer), 2dm-5934" at bounding box center [937, 283] width 857 height 44
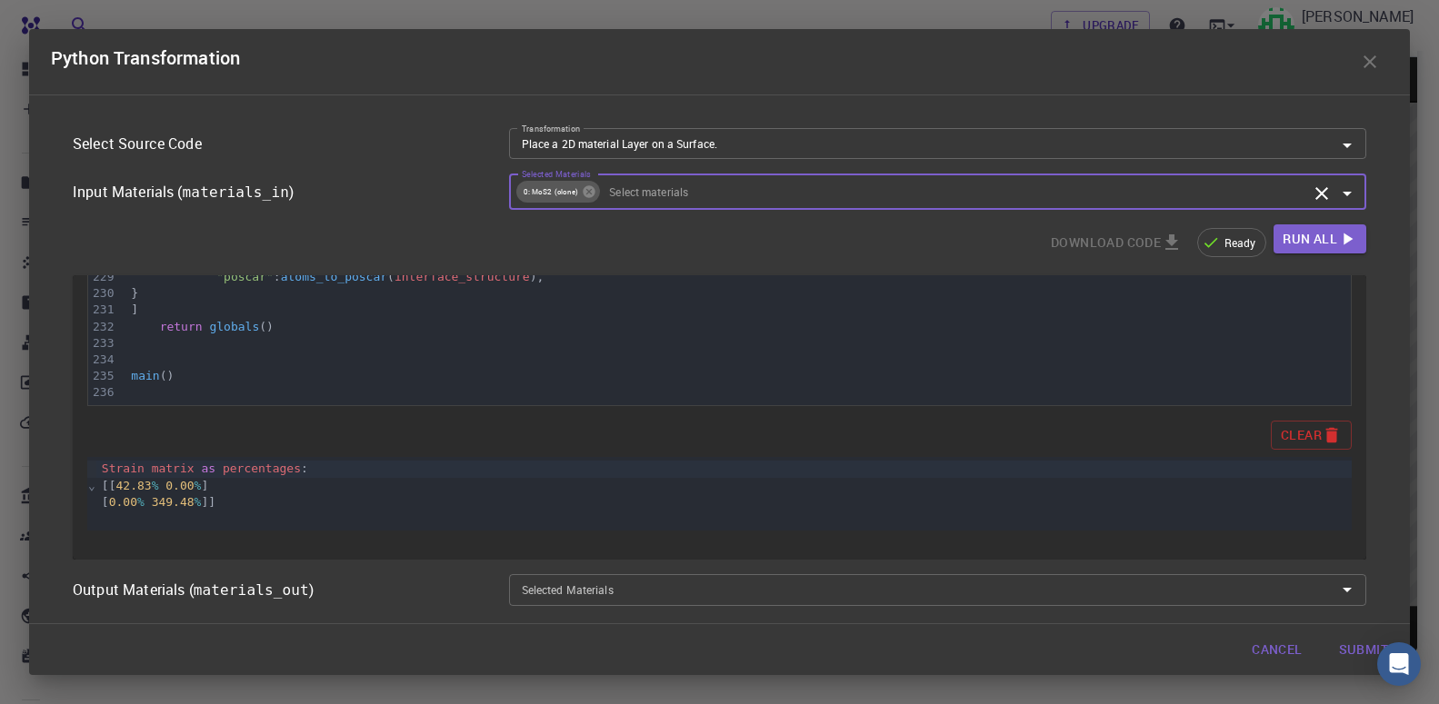
click at [639, 193] on input "Selected Materials" at bounding box center [954, 192] width 705 height 20
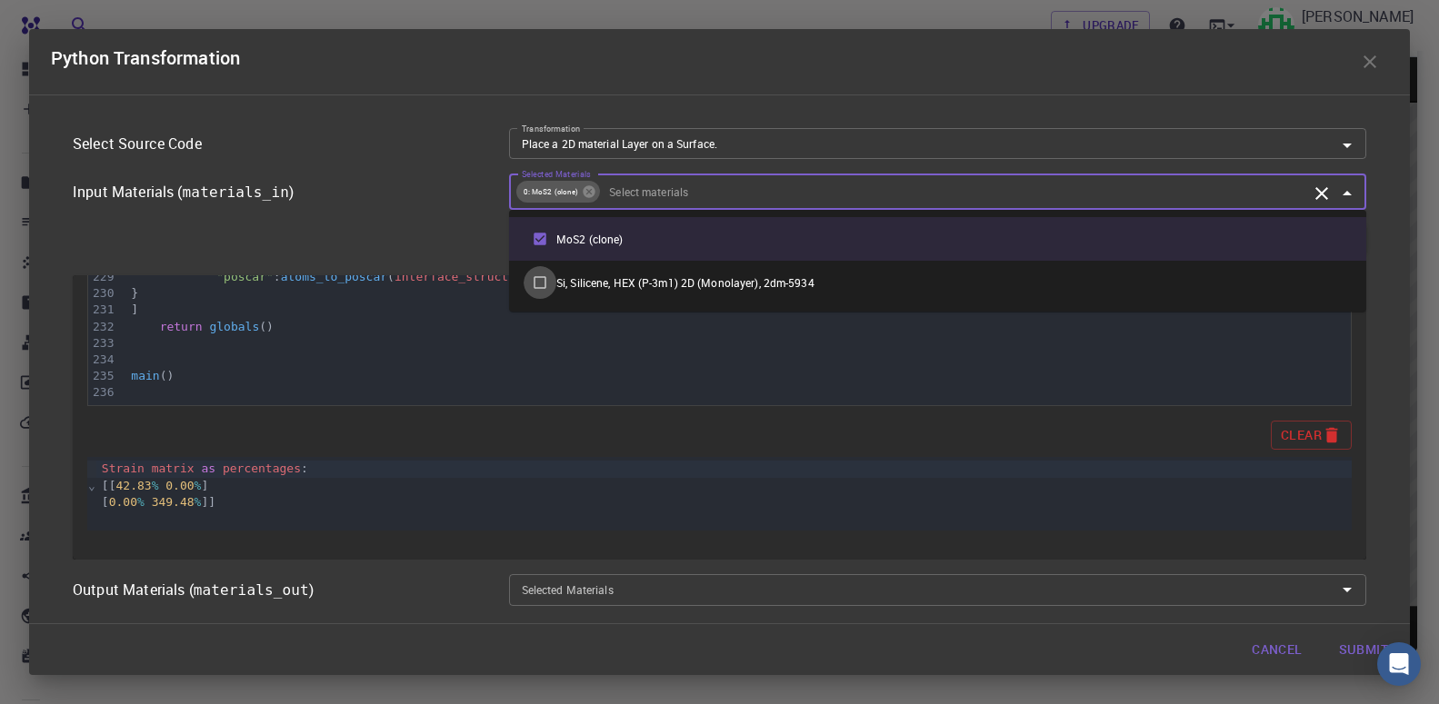
click at [543, 285] on input "checkbox" at bounding box center [540, 282] width 33 height 33
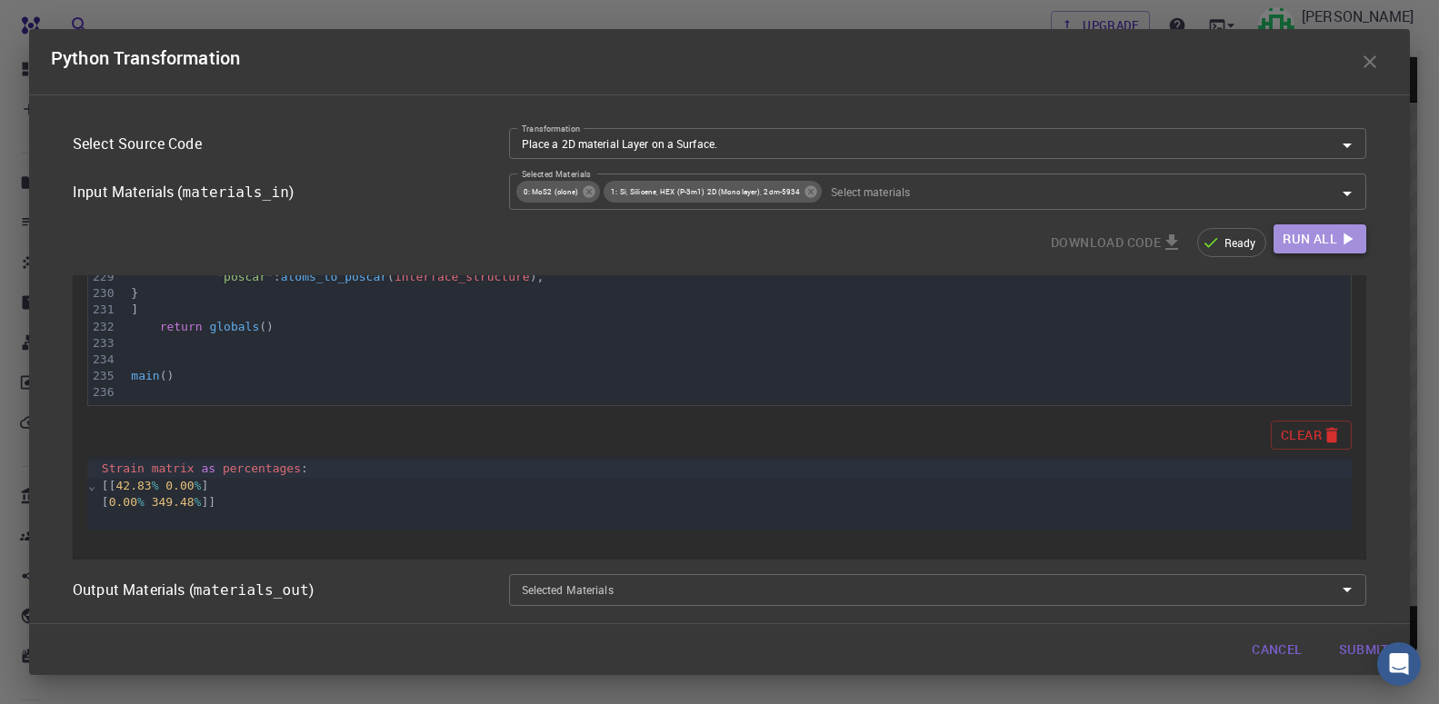
click at [1311, 245] on span "Run All" at bounding box center [1310, 239] width 55 height 23
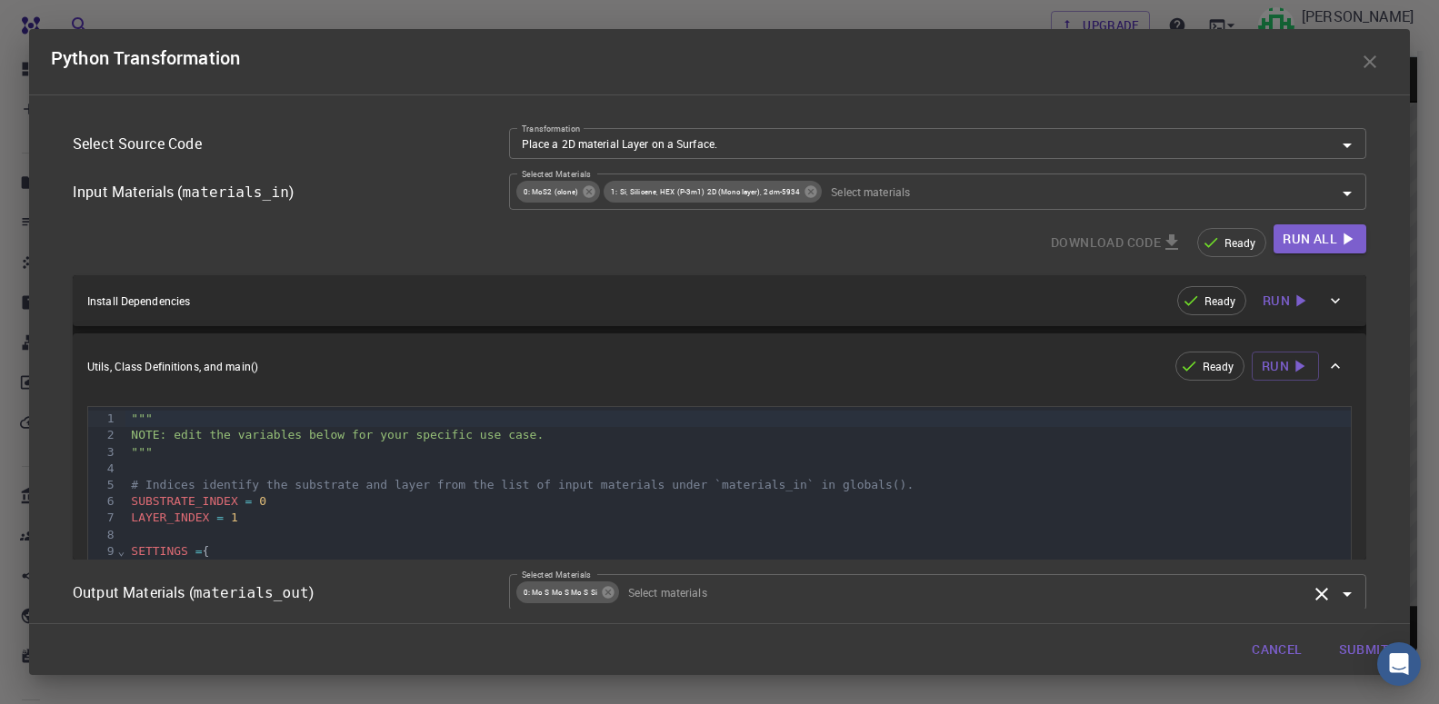
scroll to position [2, 0]
click at [1353, 652] on button "Submit" at bounding box center [1363, 650] width 78 height 36
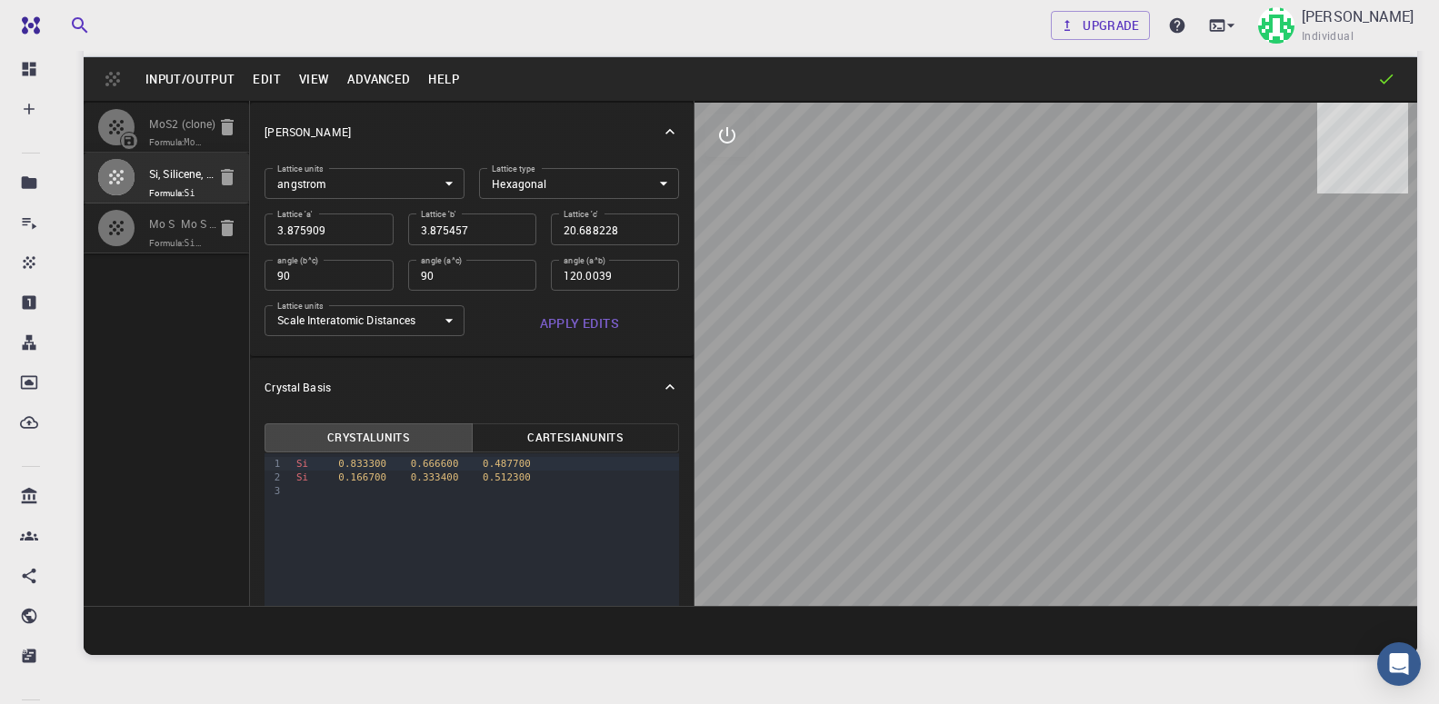
scroll to position [0, 0]
click at [186, 251] on span "Formula: Si2Mo3S6" at bounding box center [177, 243] width 56 height 15
type input "TRI"
type input "5.53602003822746"
type input "15.3367479645595"
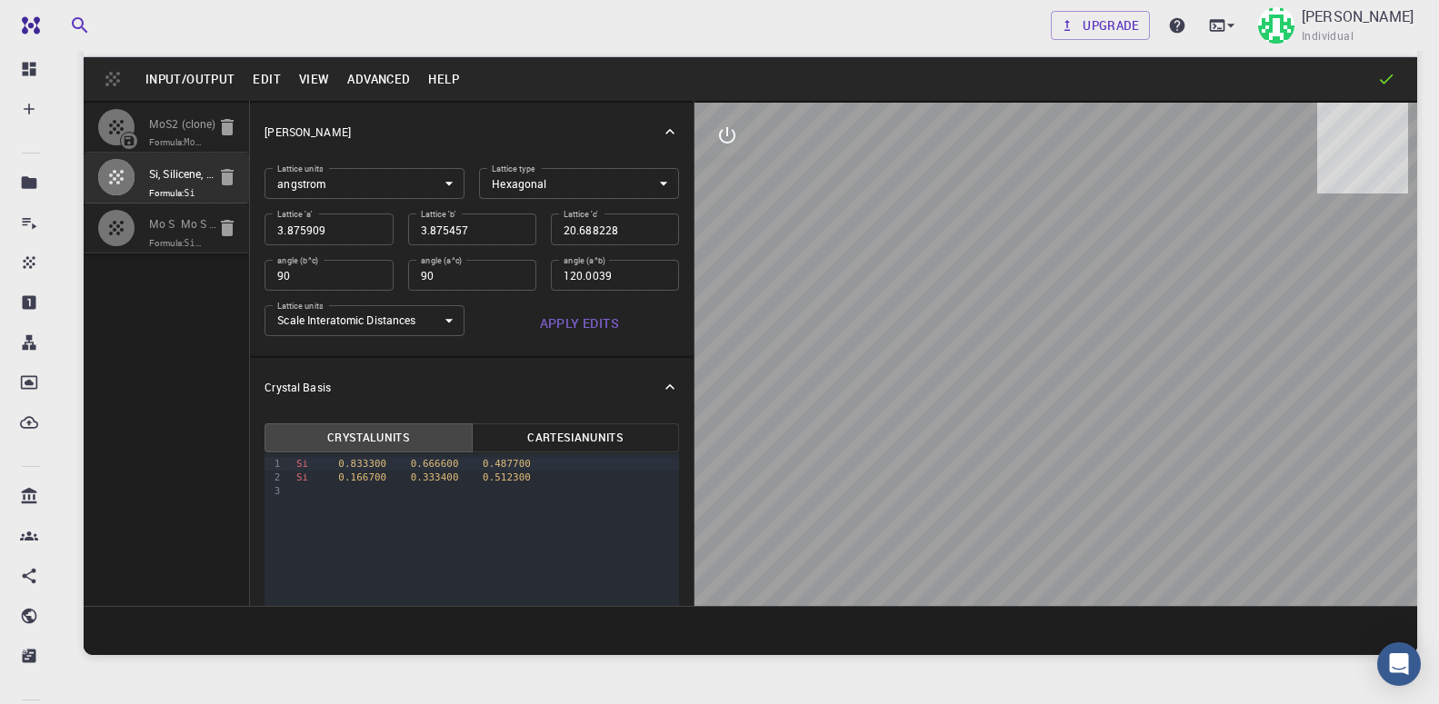
type input "13.3939205252002"
type input "100.397846720114"
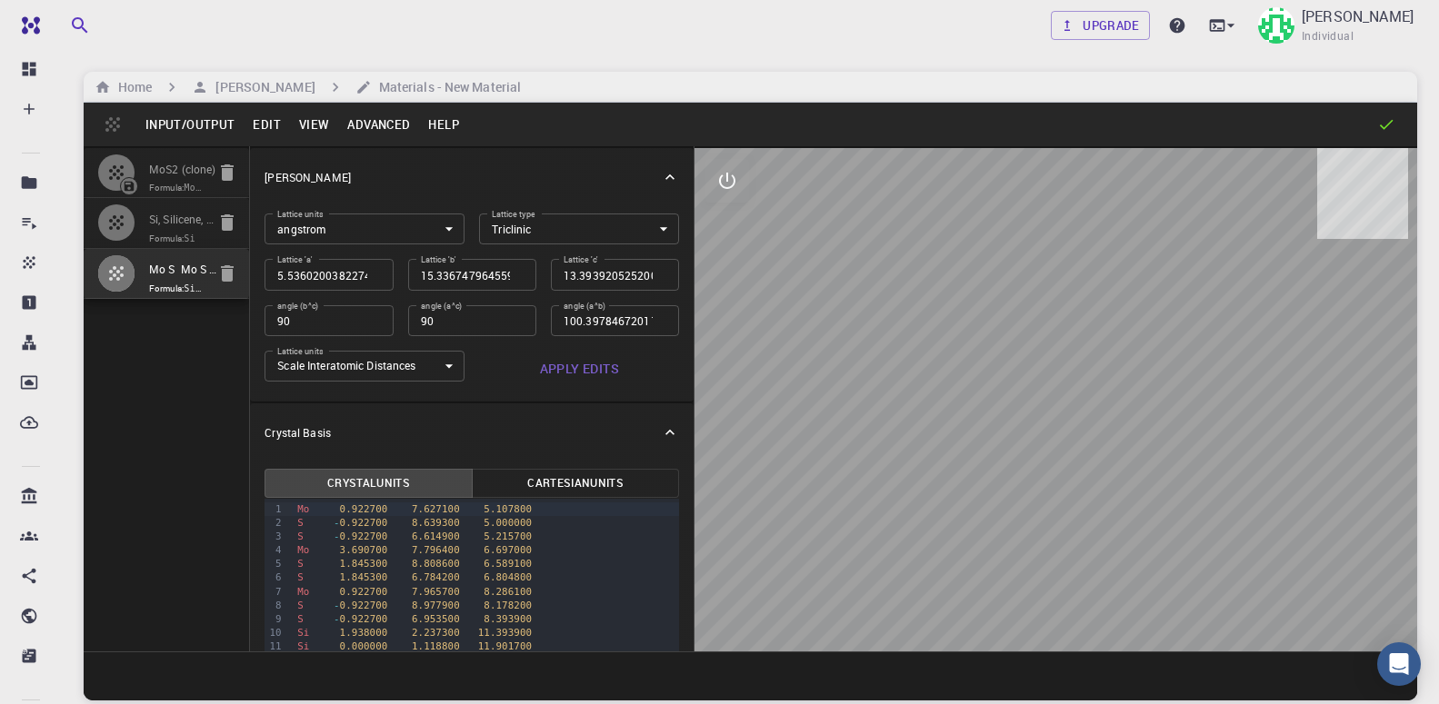
click at [163, 124] on button "Input/Output" at bounding box center [189, 124] width 107 height 29
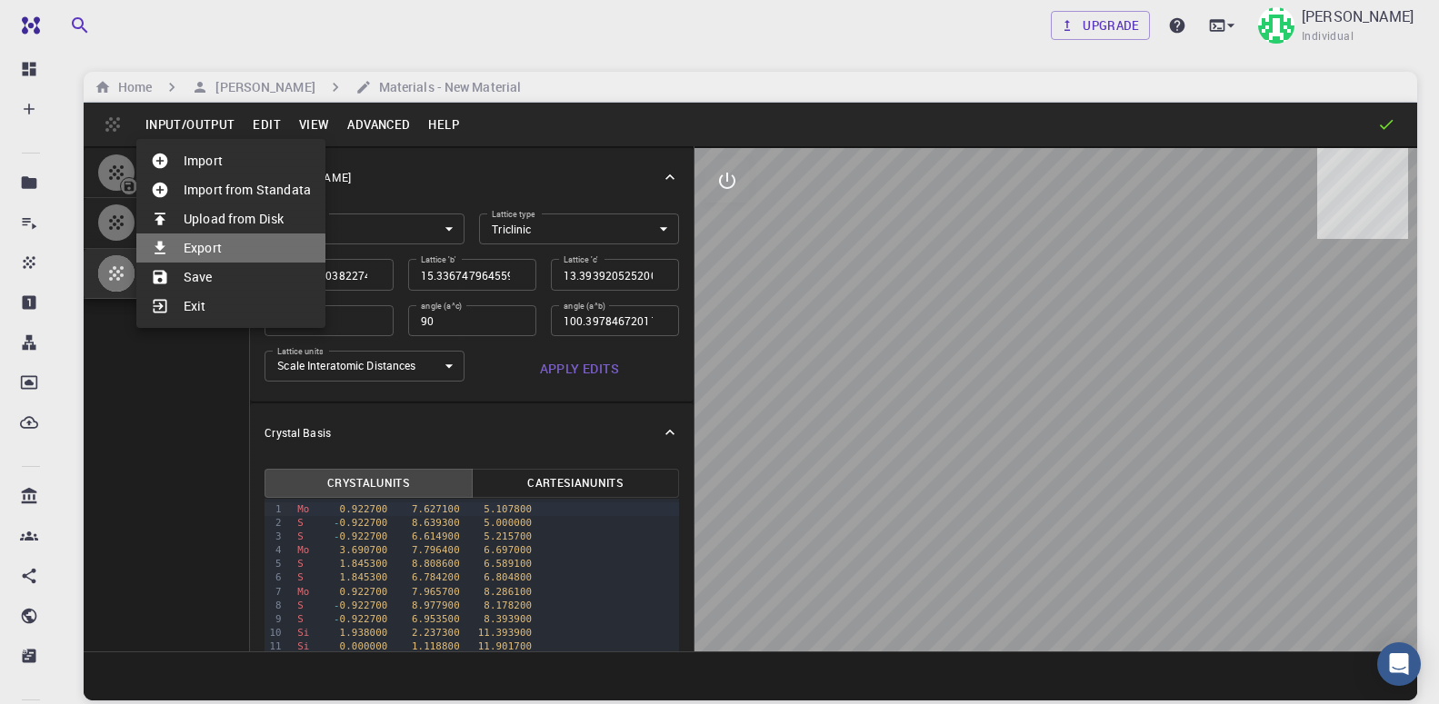
click at [230, 254] on li "Export" at bounding box center [230, 248] width 189 height 29
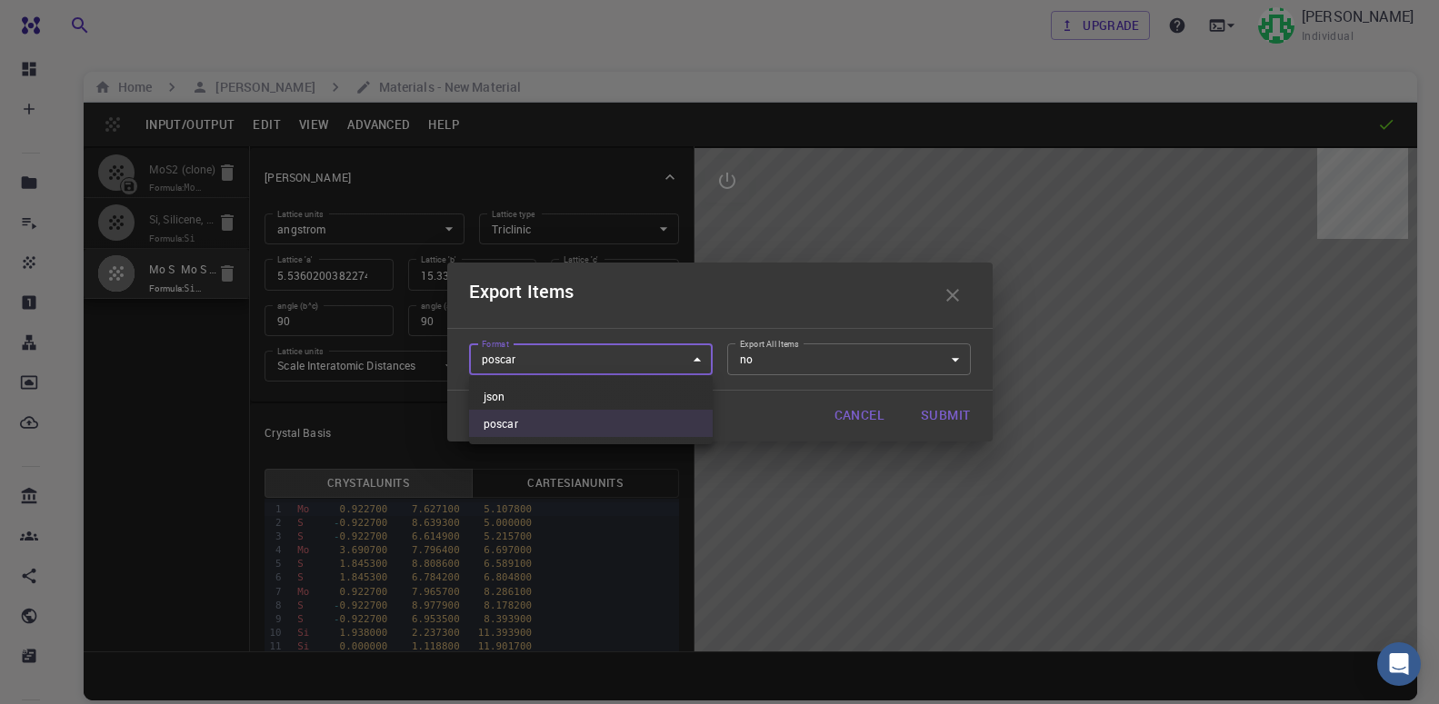
click at [652, 365] on body "Free Dashboard Create New Job New Material Create Material Upload File Import f…" at bounding box center [719, 421] width 1439 height 843
click at [652, 365] on div at bounding box center [719, 352] width 1439 height 704
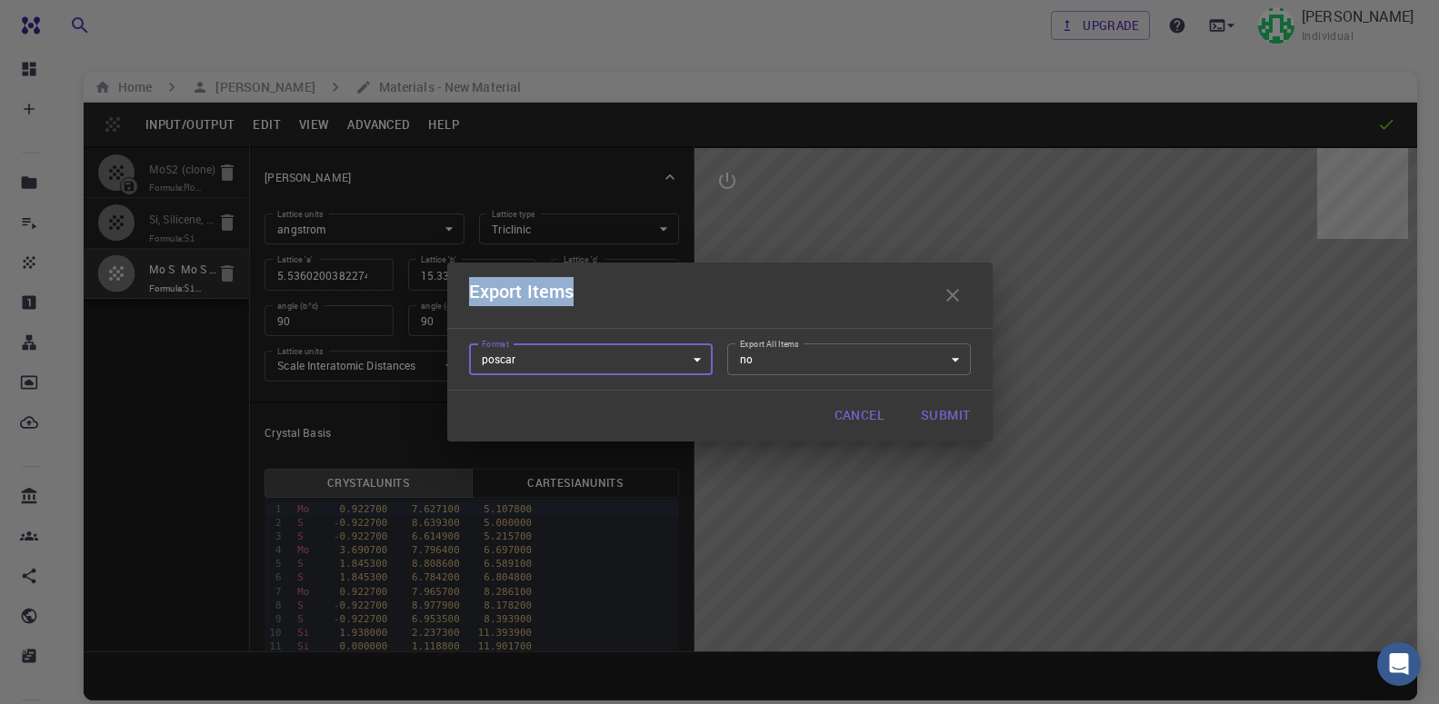
click at [924, 415] on button "Submit" at bounding box center [945, 416] width 78 height 36
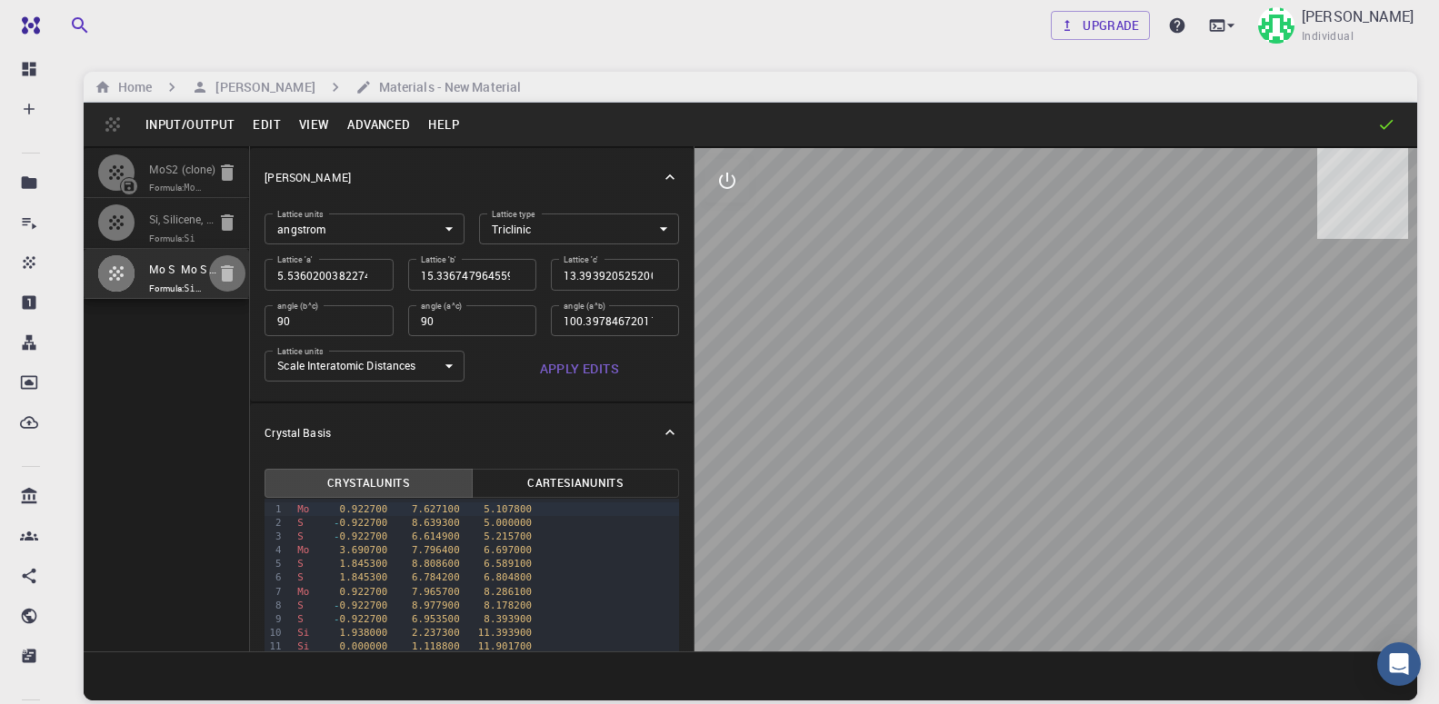
click at [240, 292] on button "button" at bounding box center [227, 273] width 36 height 36
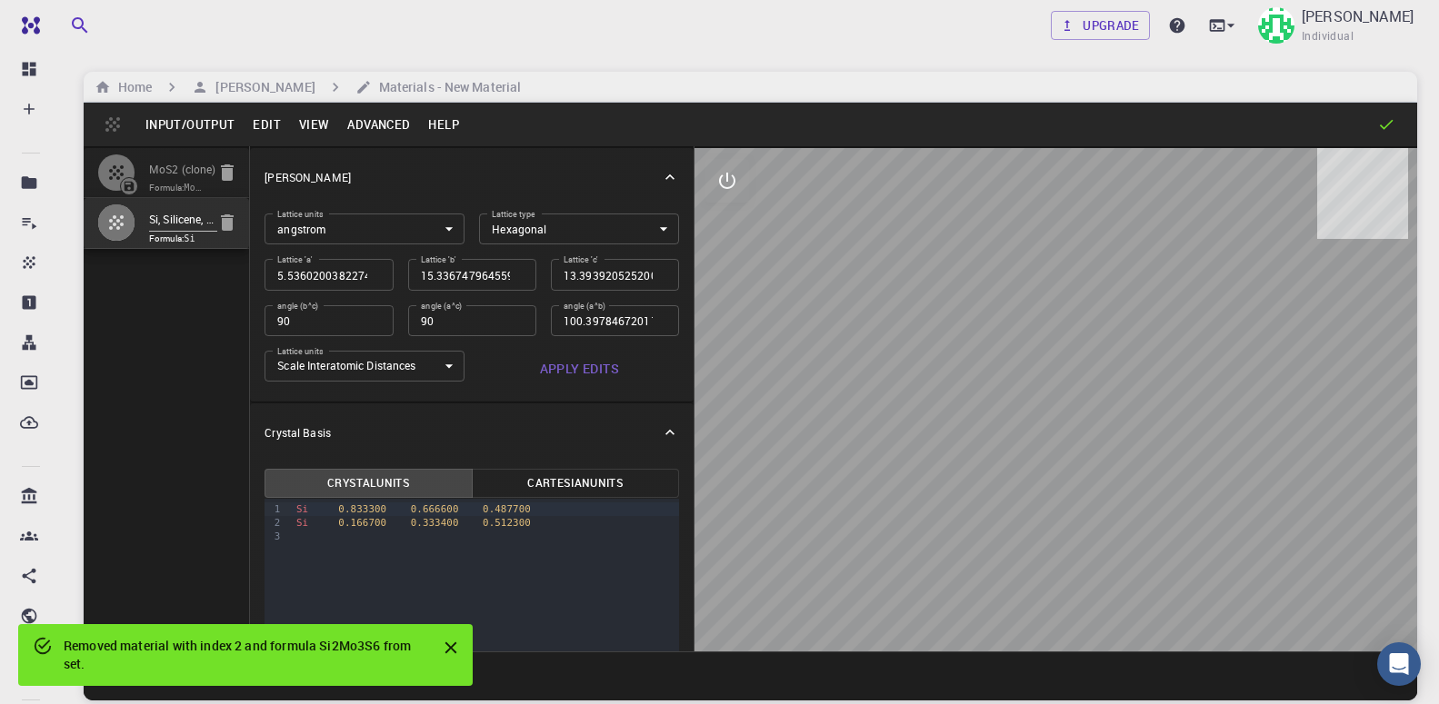
type input "HEX"
type input "3.875909"
type input "3.875457"
type input "20.688228"
type input "120.0039"
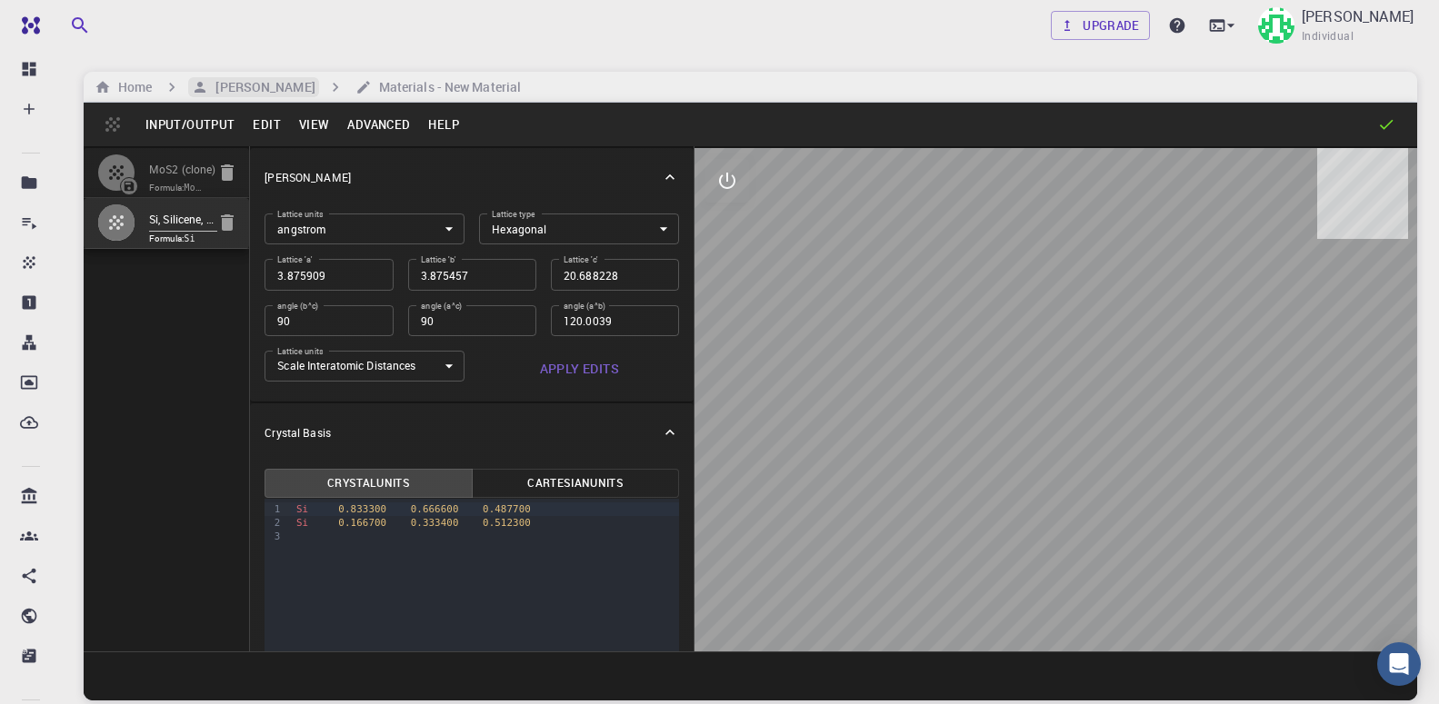
click at [302, 91] on h6 "[PERSON_NAME]" at bounding box center [261, 87] width 106 height 20
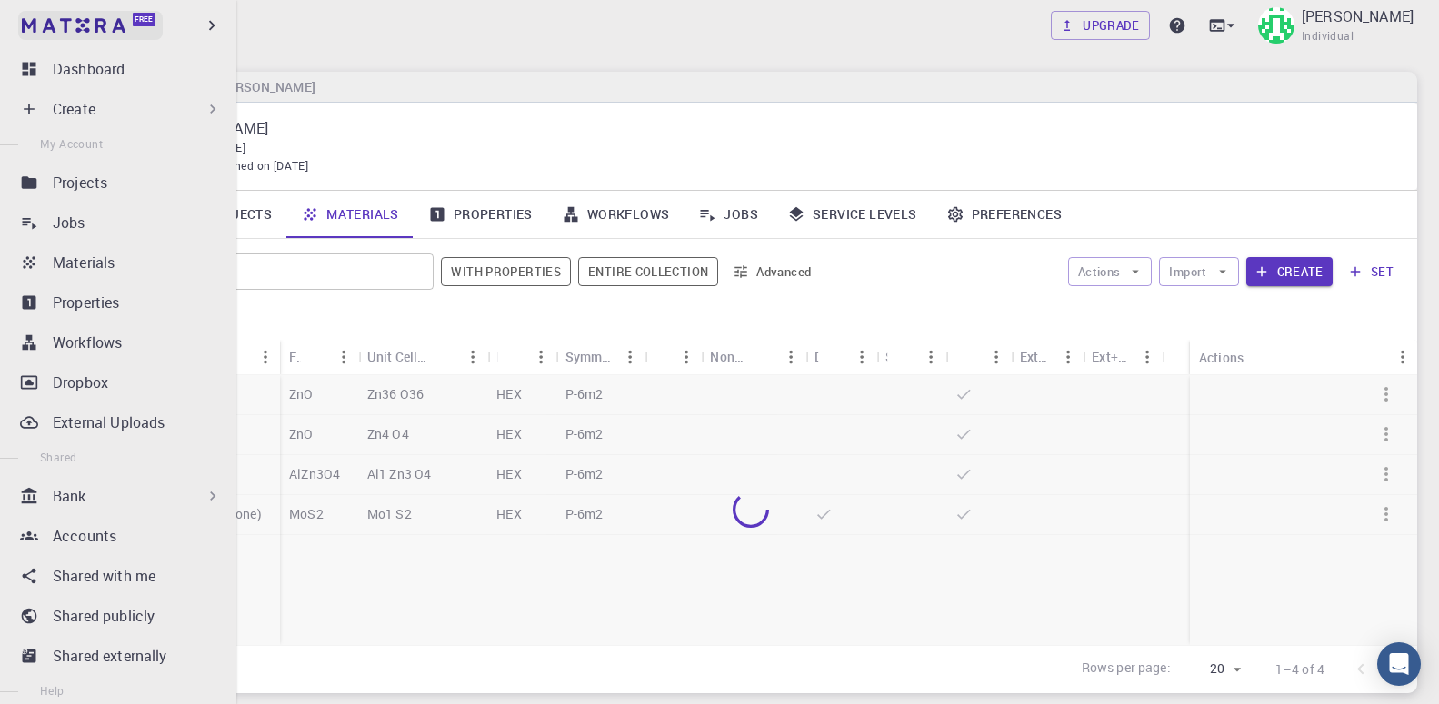
click at [29, 22] on img at bounding box center [34, 25] width 25 height 18
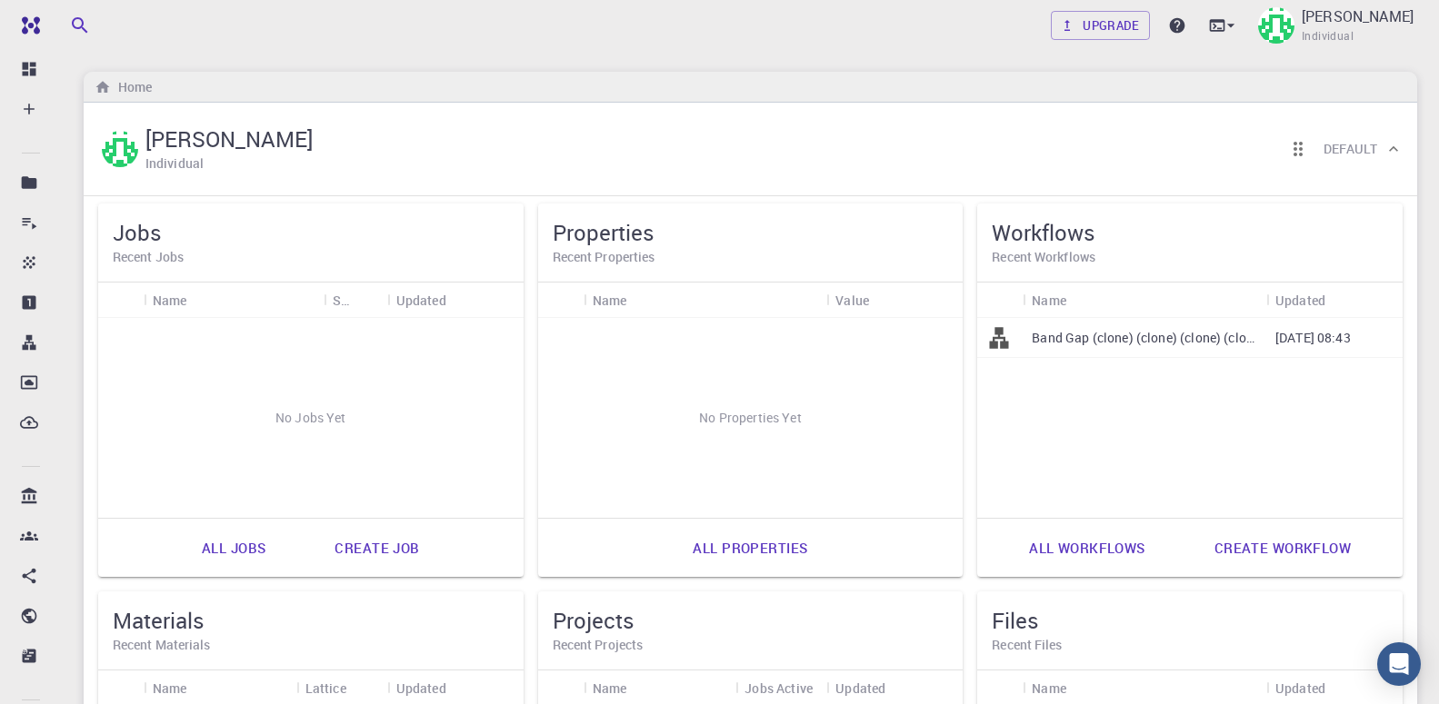
click at [639, 65] on div "Upgrade [PERSON_NAME] Individual Home [PERSON_NAME] Individual Default Jobs Rec…" at bounding box center [750, 561] width 1377 height 1122
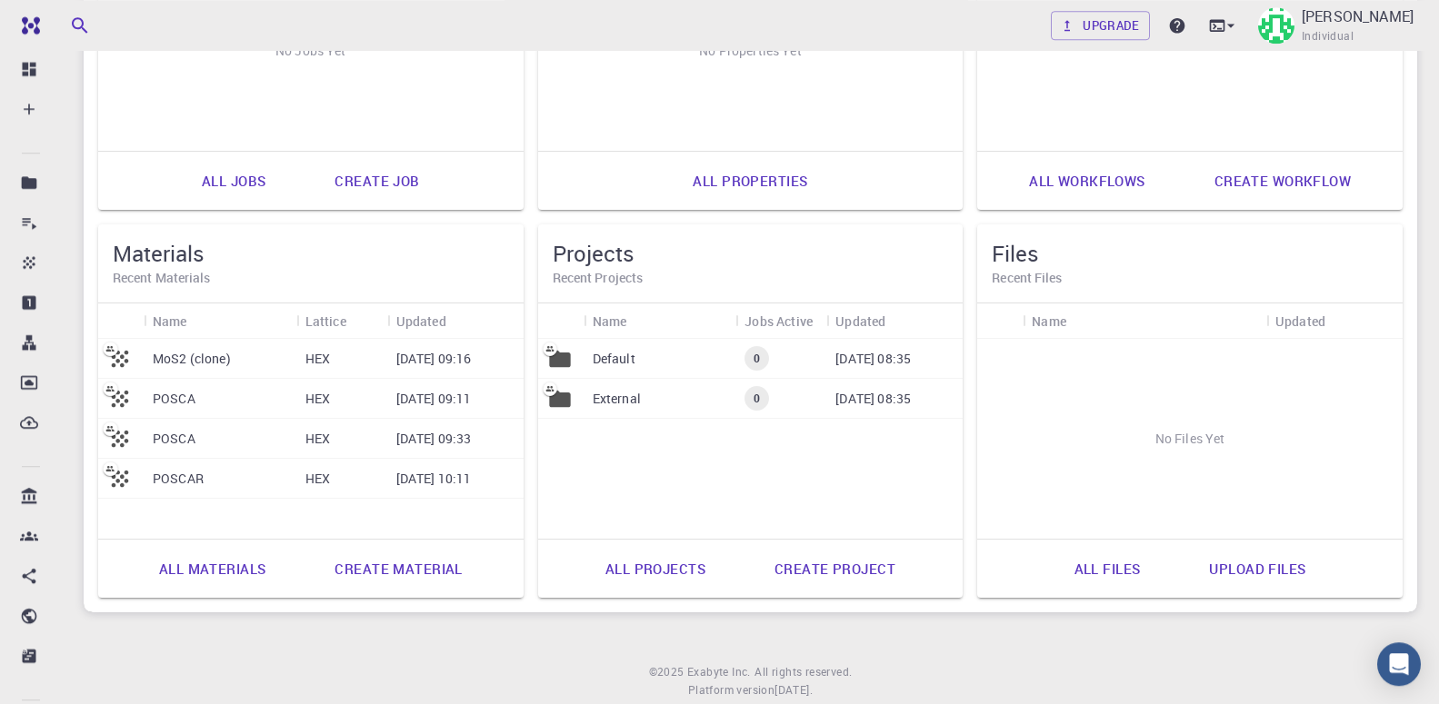
scroll to position [371, 0]
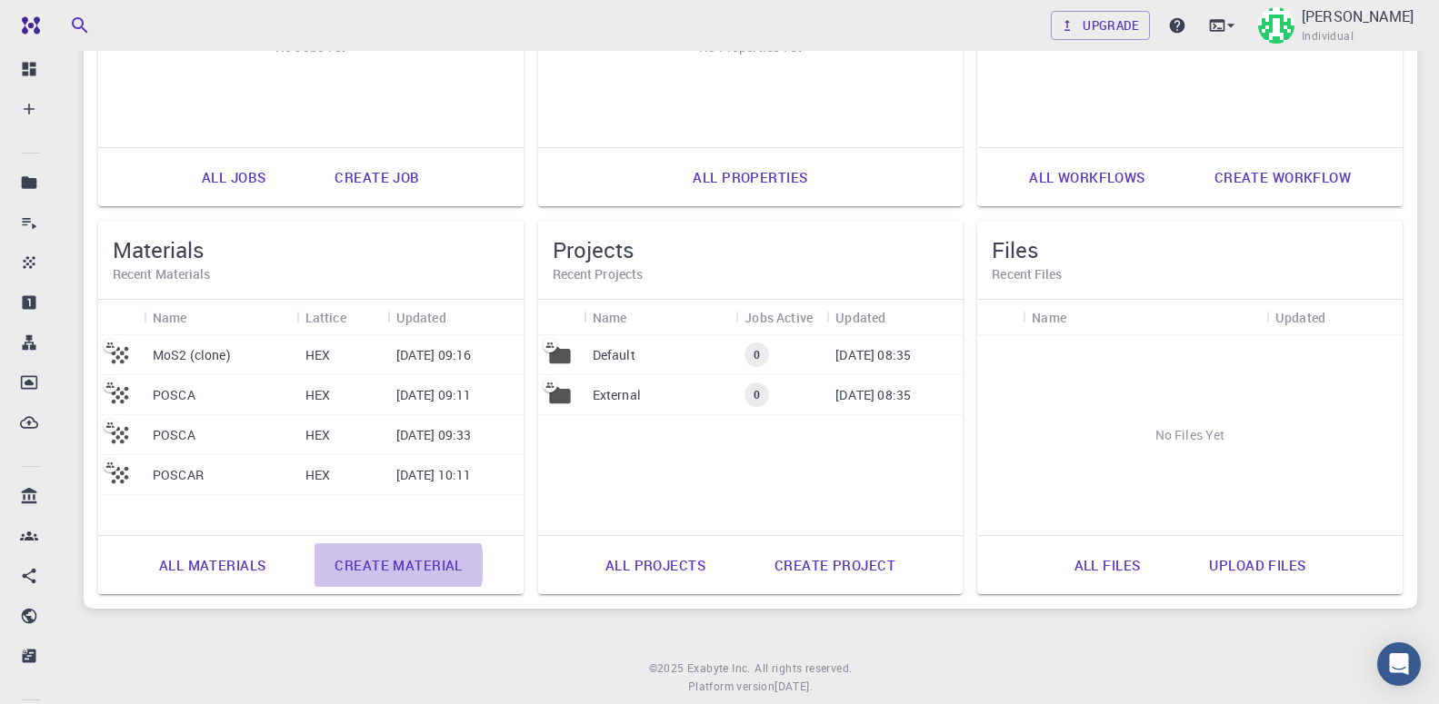
click at [390, 565] on link "Create material" at bounding box center [398, 566] width 167 height 44
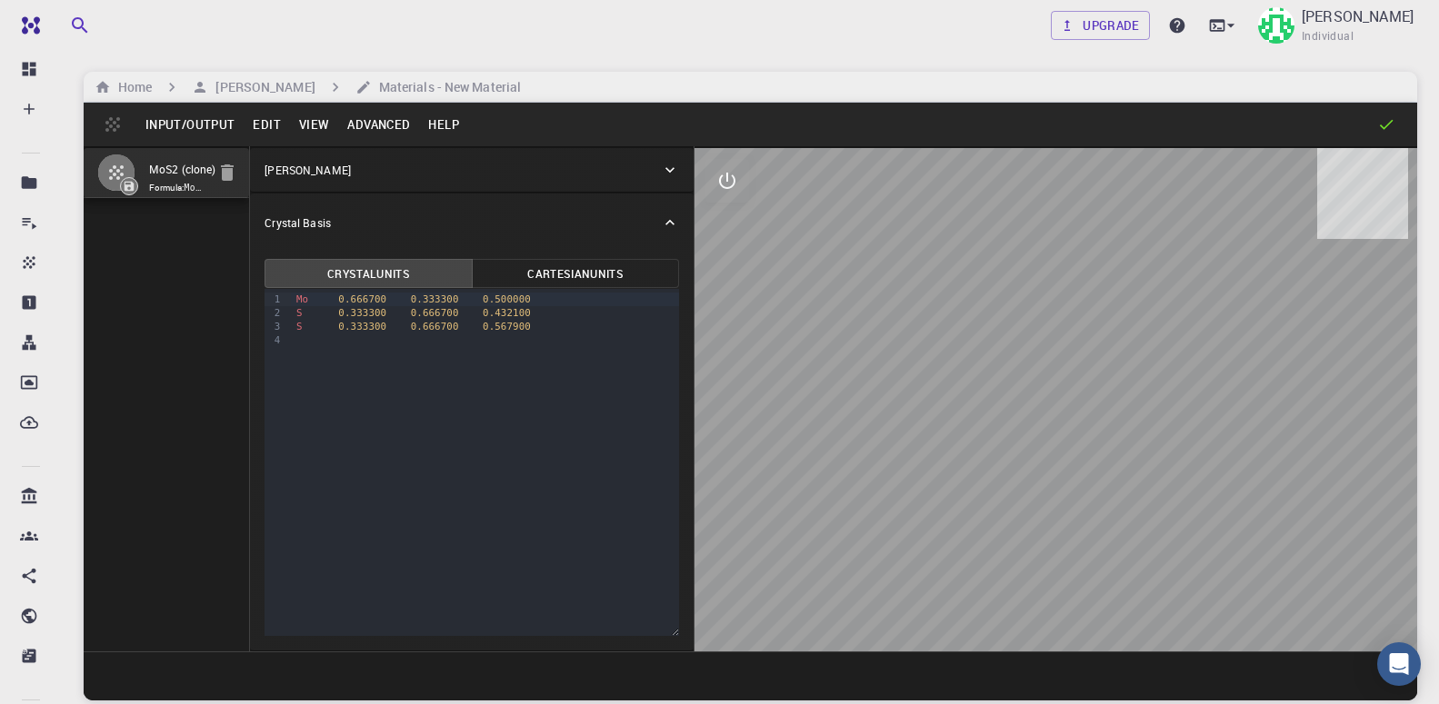
click at [384, 119] on button "Advanced" at bounding box center [378, 124] width 81 height 29
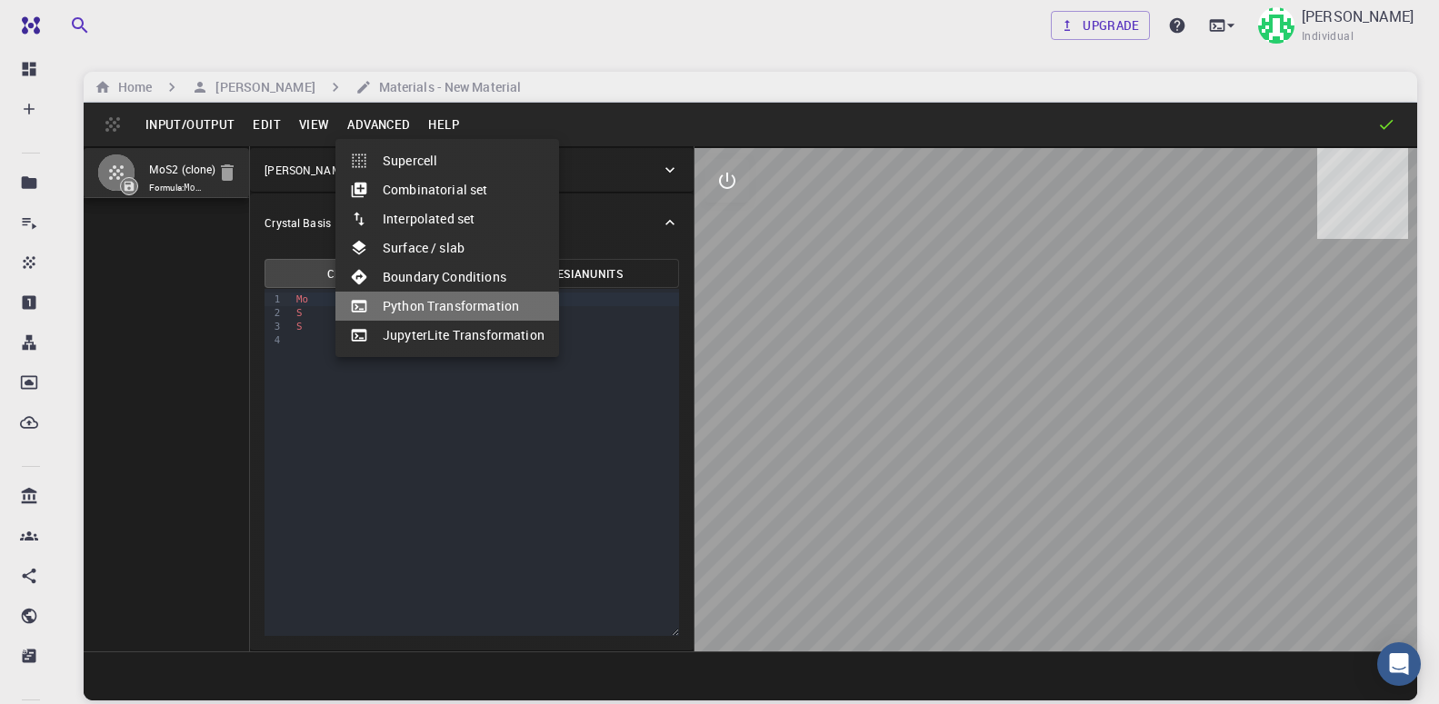
click at [444, 315] on li "Python Transformation" at bounding box center [447, 306] width 224 height 29
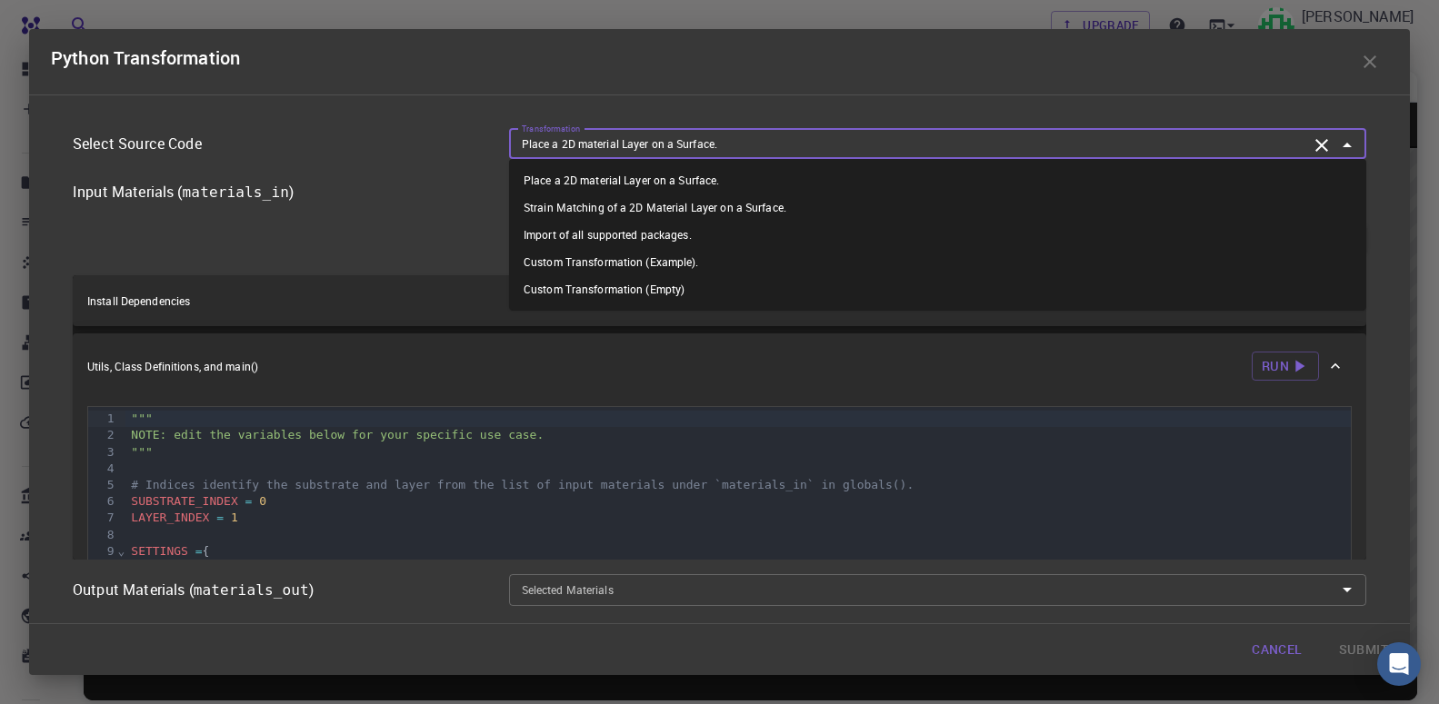
click at [809, 154] on input "Place a 2D material Layer on a Surface." at bounding box center [910, 144] width 793 height 20
click at [735, 196] on li "Strain Matching of a 2D Material Layer on a Surface." at bounding box center [937, 207] width 857 height 27
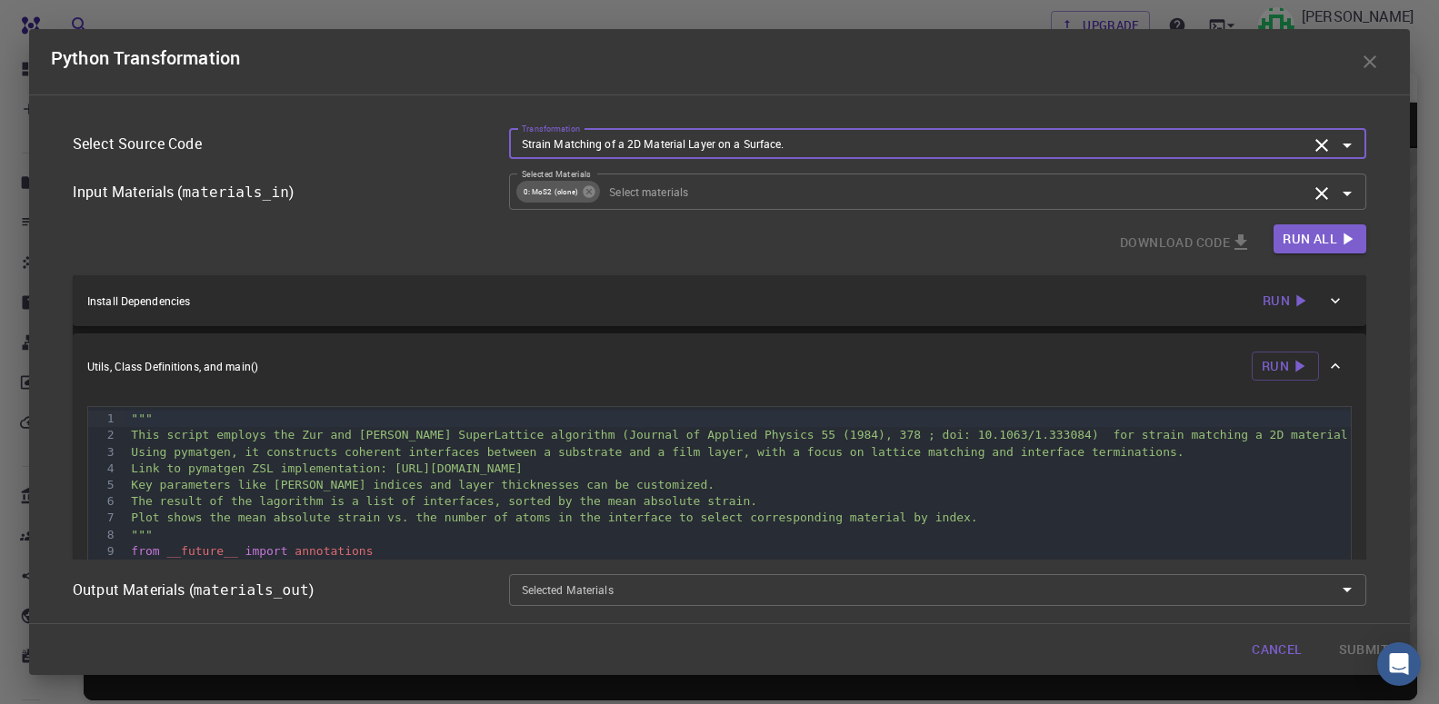
click at [747, 193] on input "Selected Materials" at bounding box center [954, 192] width 705 height 20
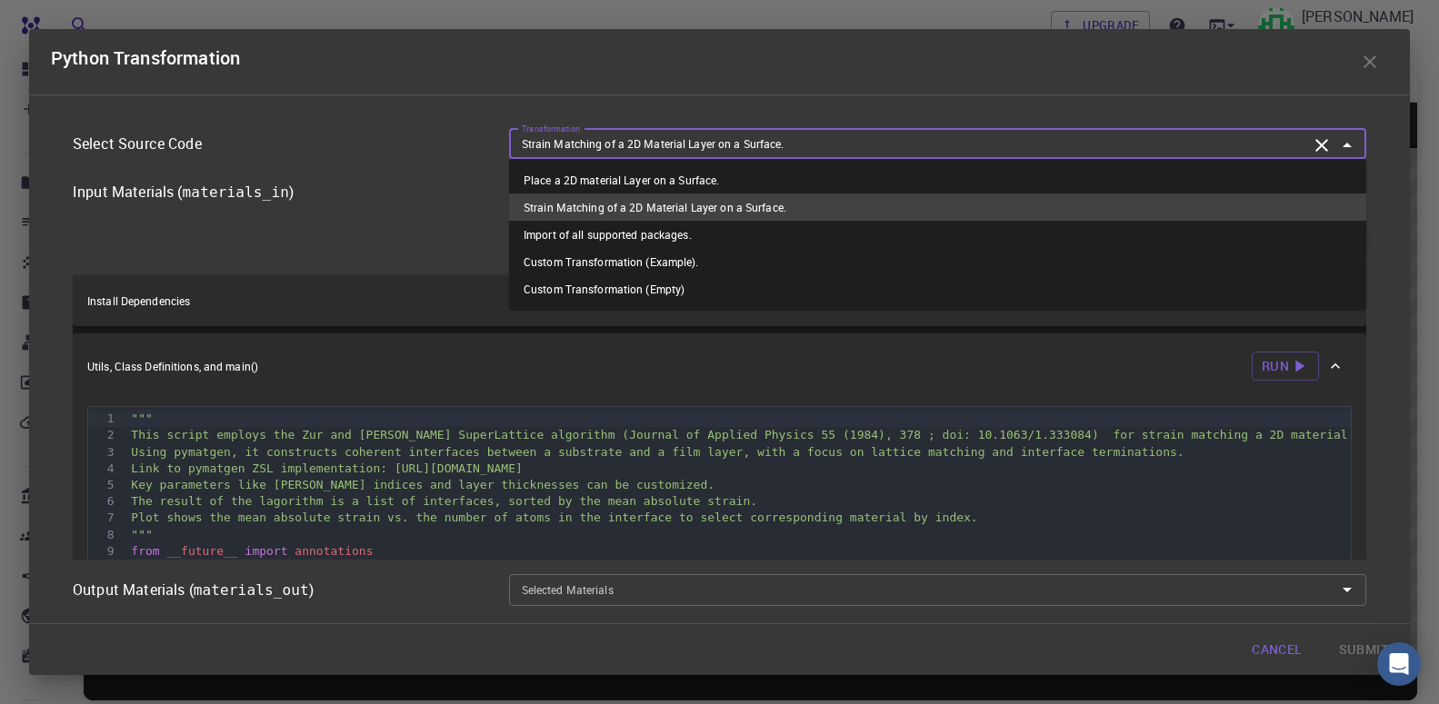
drag, startPoint x: 782, startPoint y: 144, endPoint x: 519, endPoint y: 147, distance: 262.7
click at [519, 147] on input "Strain Matching of a 2D Material Layer on a Surface." at bounding box center [910, 144] width 793 height 20
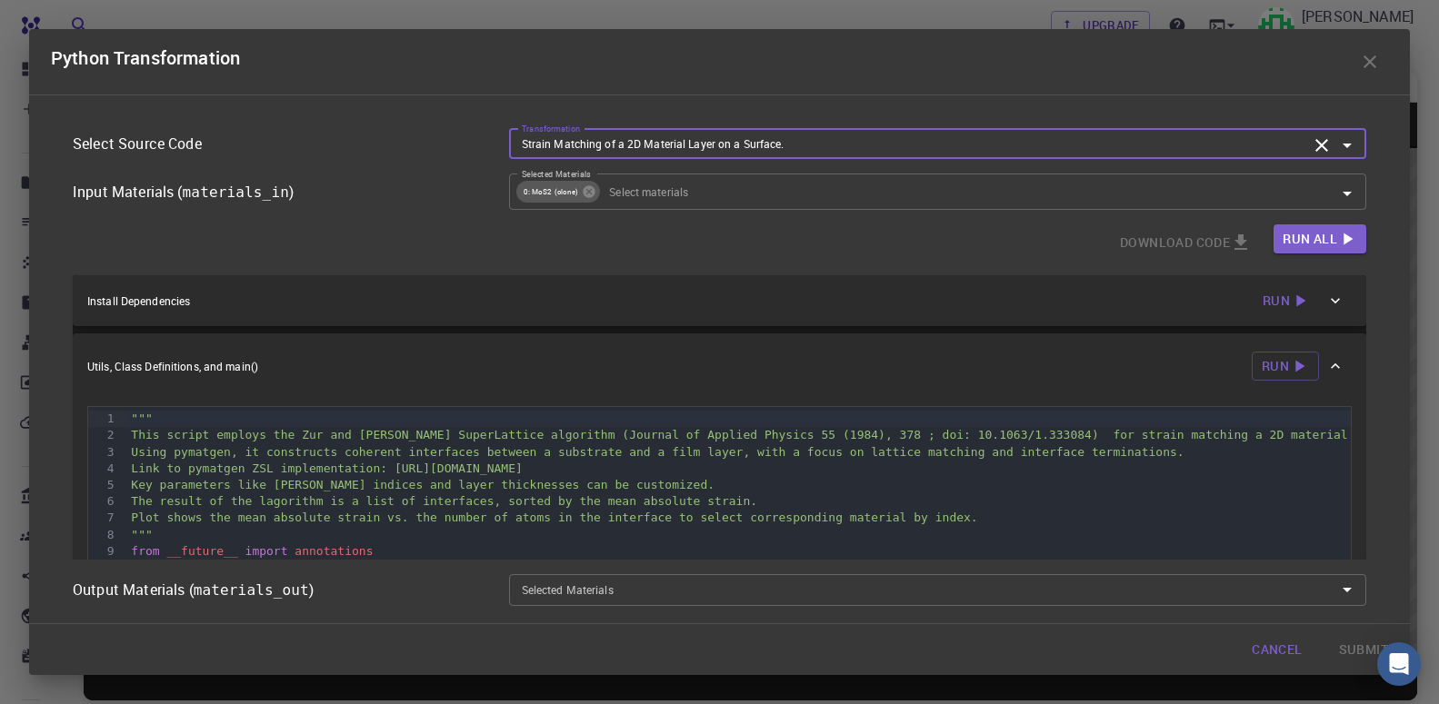
click at [1353, 148] on icon "Open" at bounding box center [1347, 146] width 22 height 22
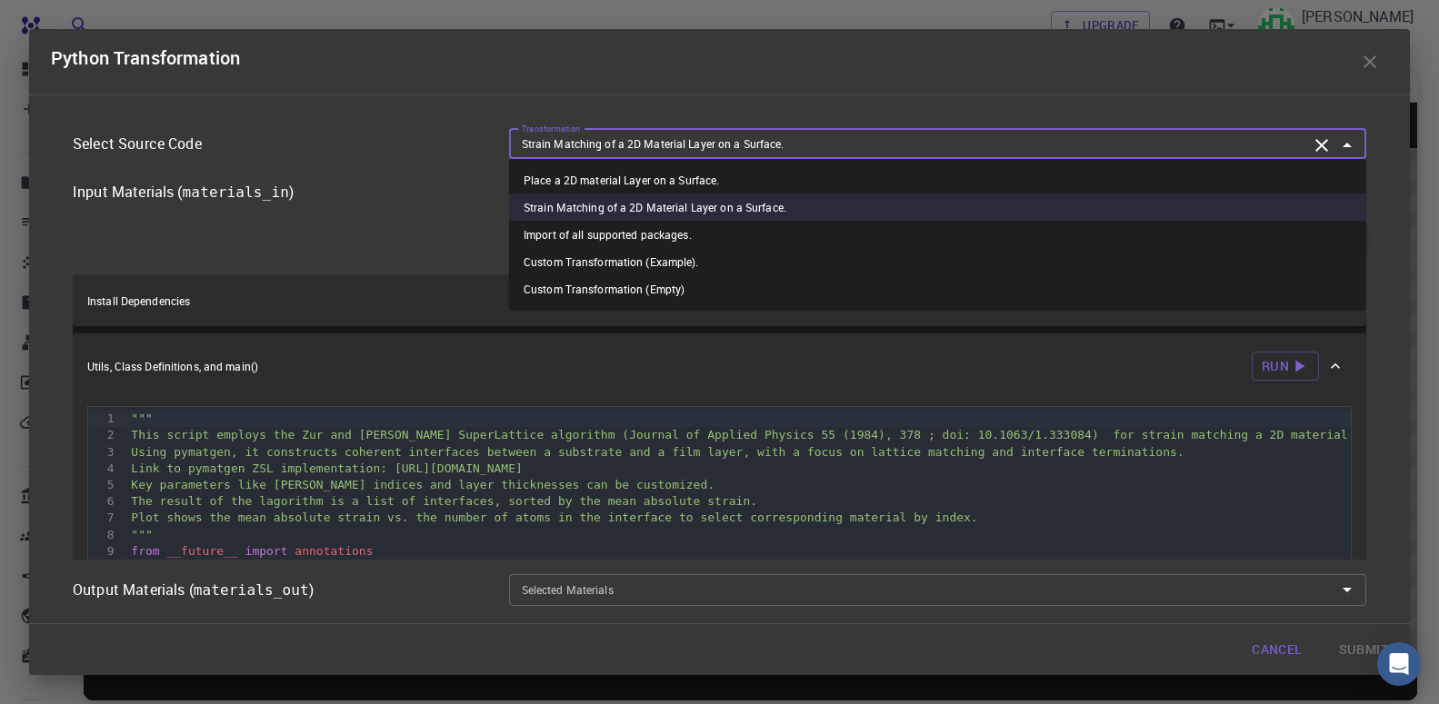
click at [683, 241] on li "Import of all supported packages." at bounding box center [937, 234] width 857 height 27
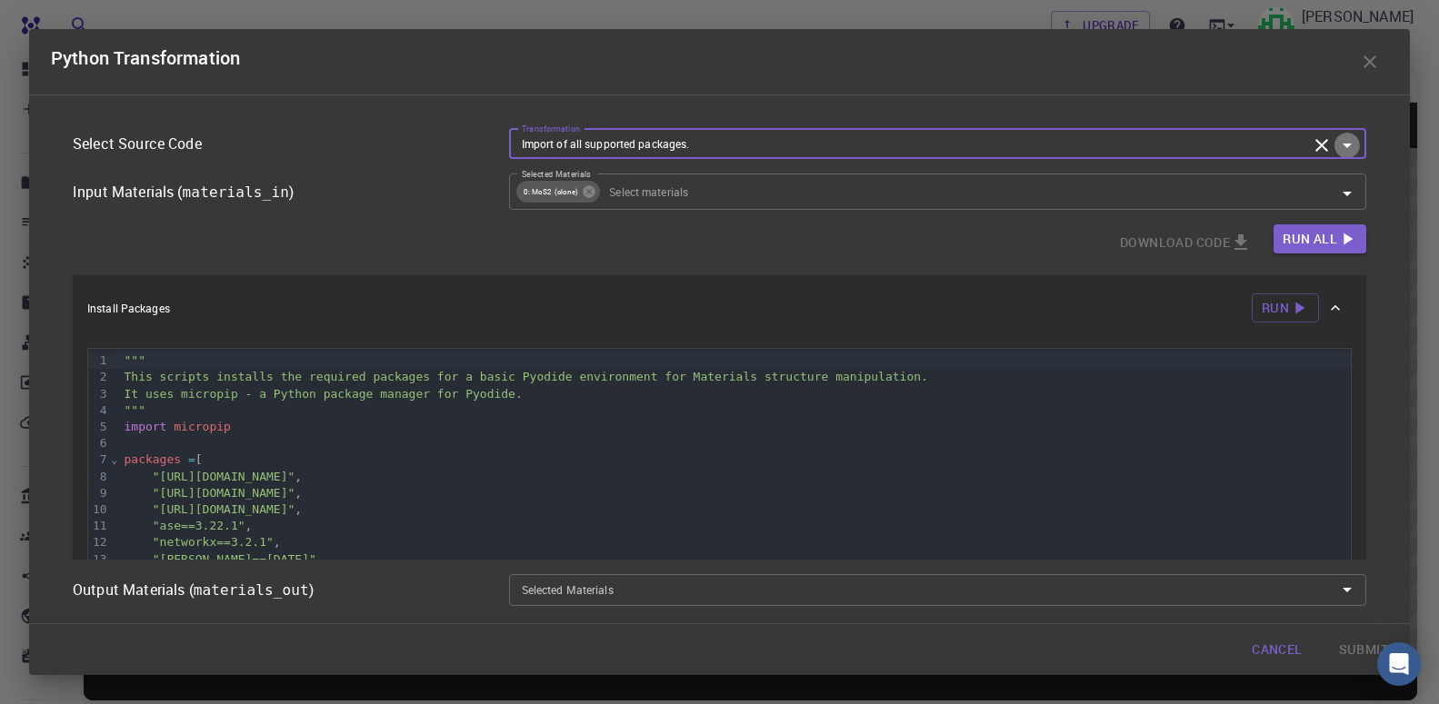
click at [1341, 149] on icon "Open" at bounding box center [1347, 146] width 22 height 22
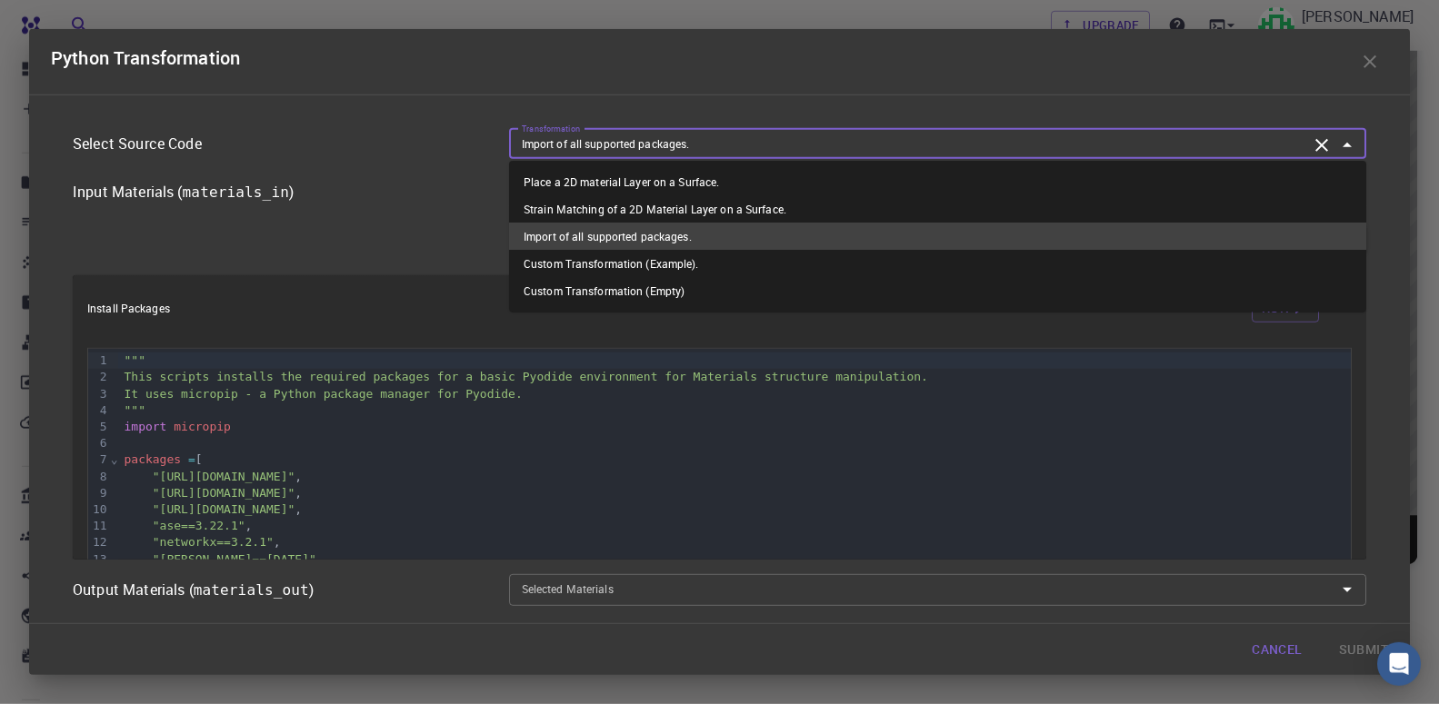
scroll to position [45, 0]
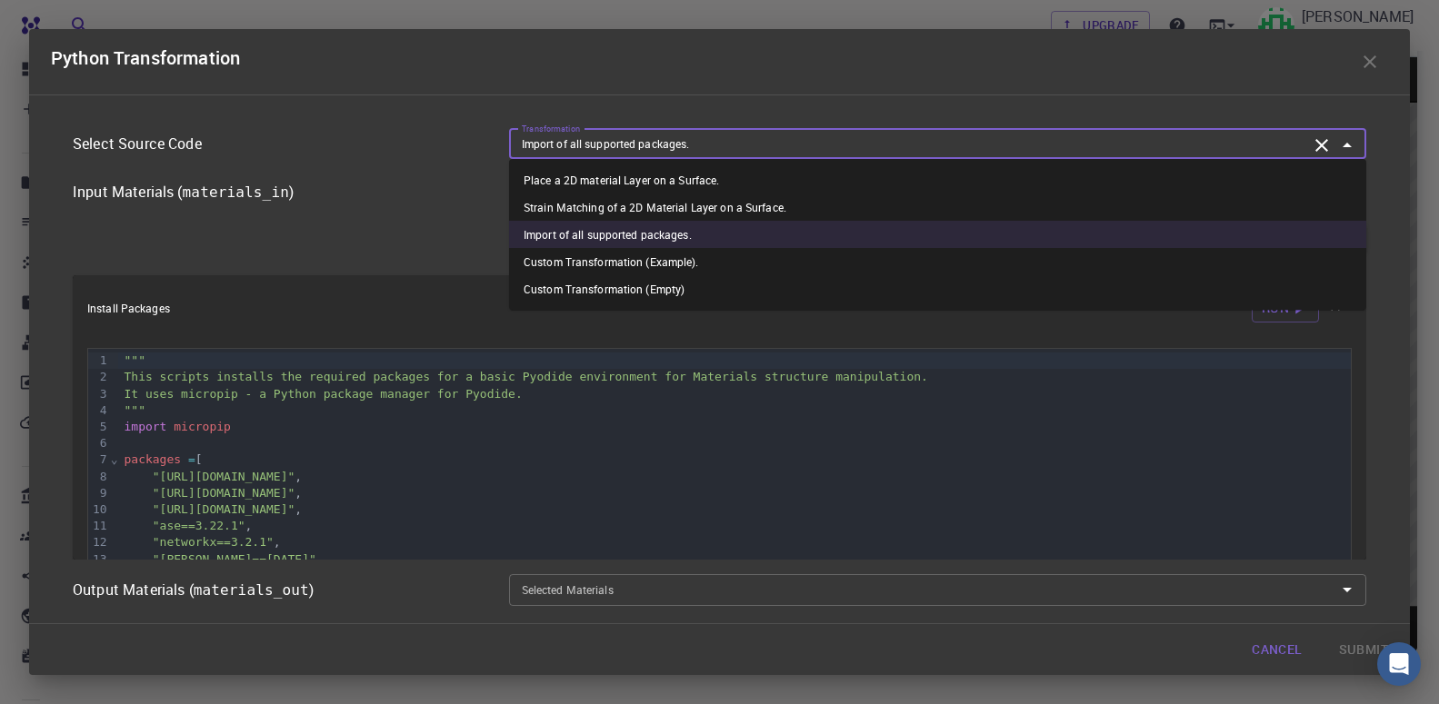
click at [617, 184] on li "Place a 2D material Layer on a Surface." at bounding box center [937, 179] width 857 height 27
type input "Place a 2D material Layer on a Surface."
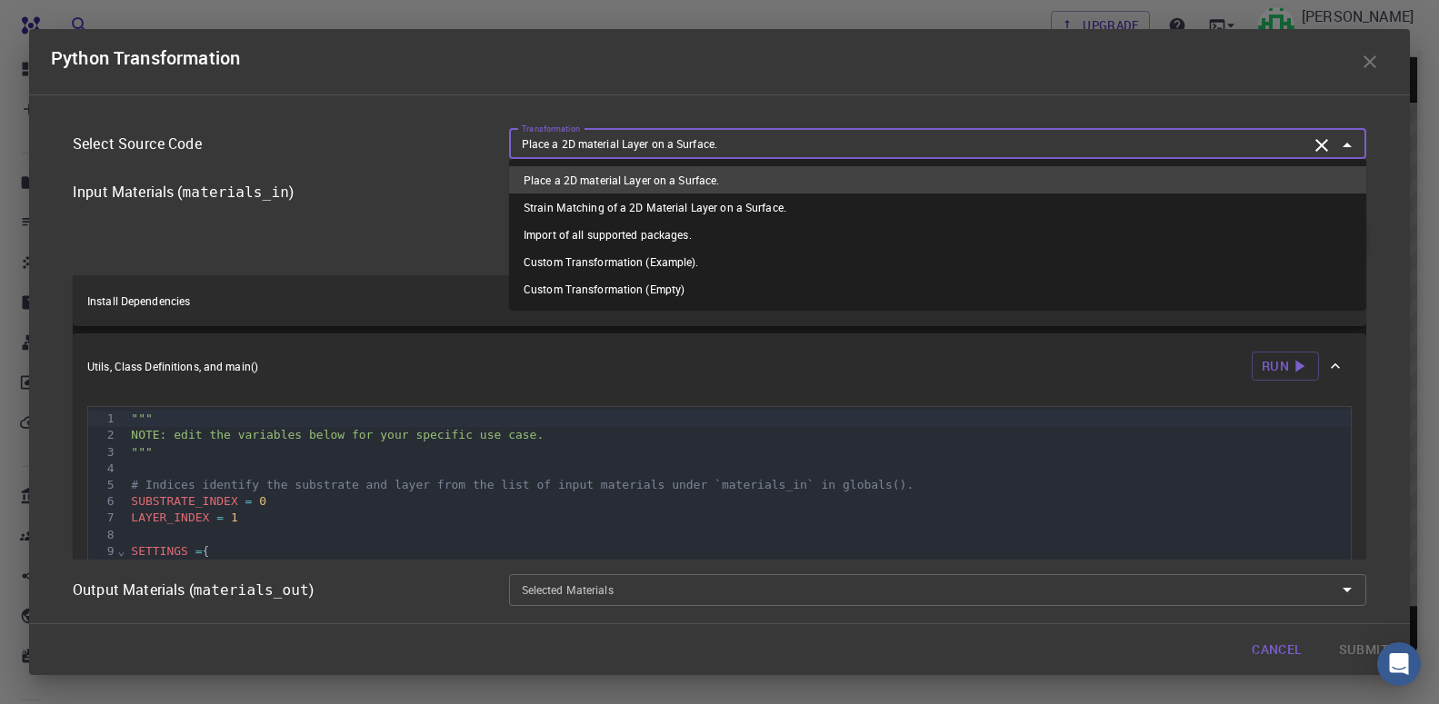
drag, startPoint x: 729, startPoint y: 143, endPoint x: 479, endPoint y: 149, distance: 250.1
click at [514, 149] on input "Place a 2D material Layer on a Surface." at bounding box center [910, 144] width 793 height 20
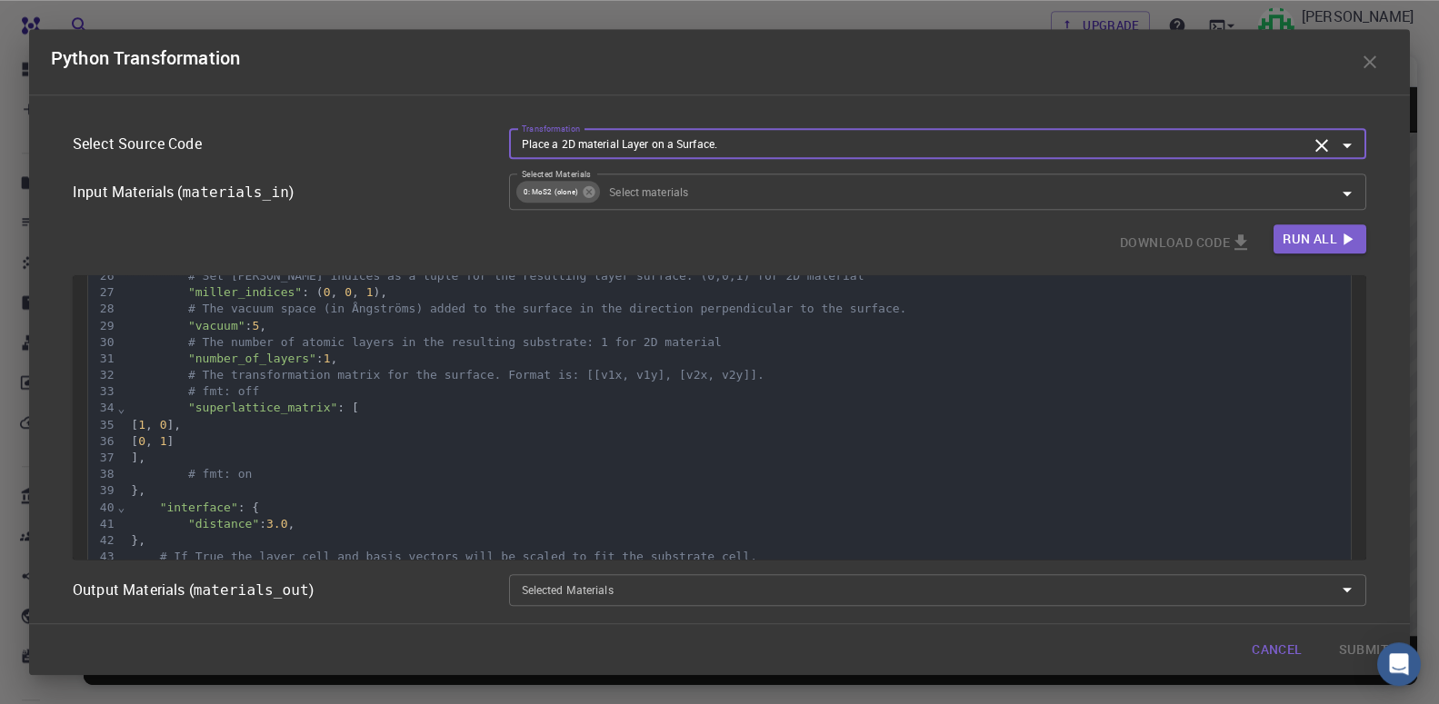
scroll to position [0, 0]
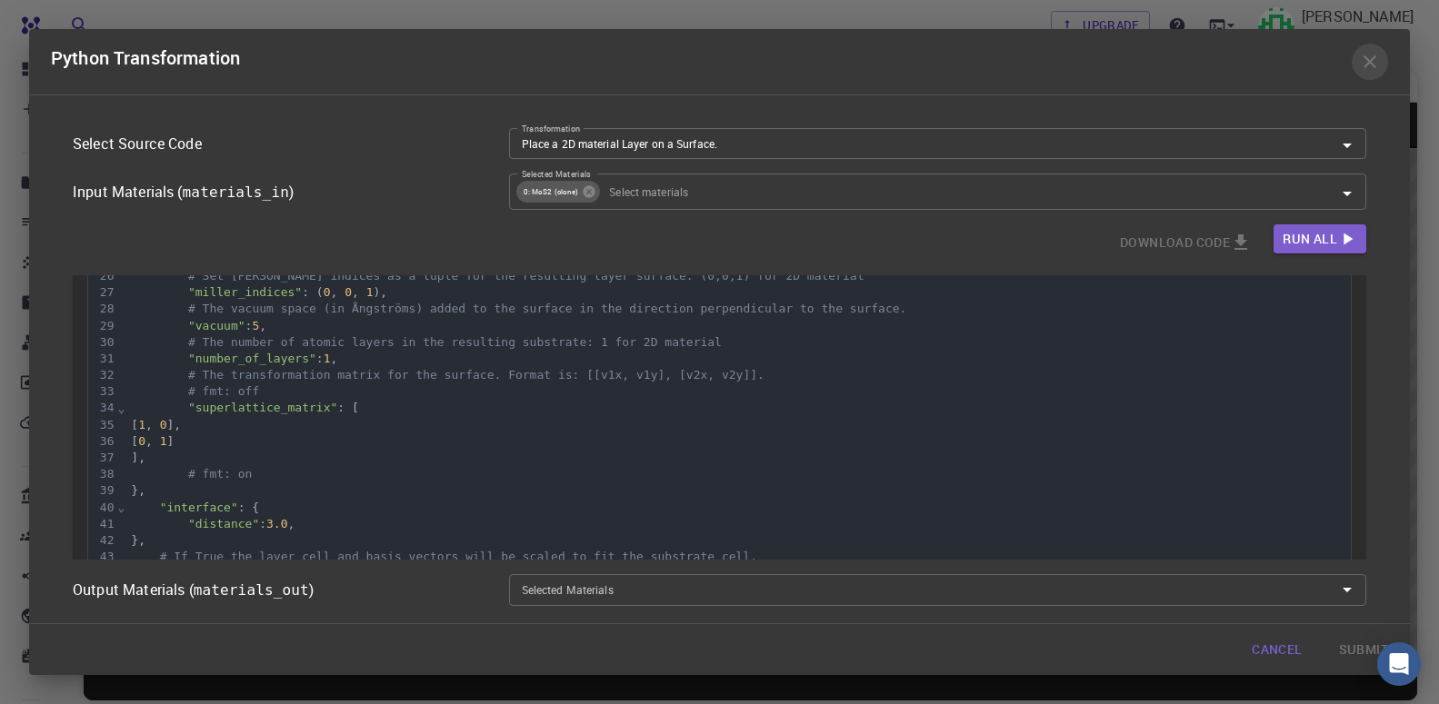
click at [1376, 57] on icon "button" at bounding box center [1370, 62] width 22 height 22
